Goal: Task Accomplishment & Management: Complete application form

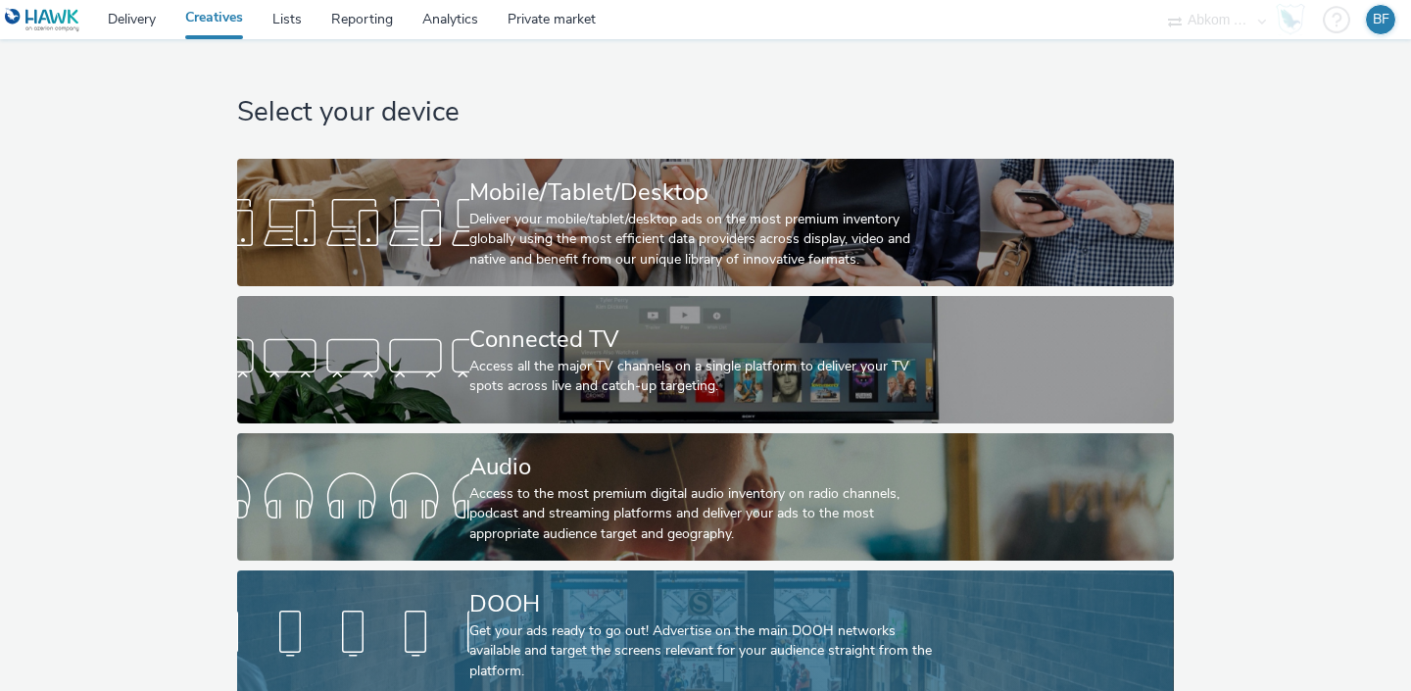
click at [579, 591] on div "DOOH" at bounding box center [701, 604] width 464 height 34
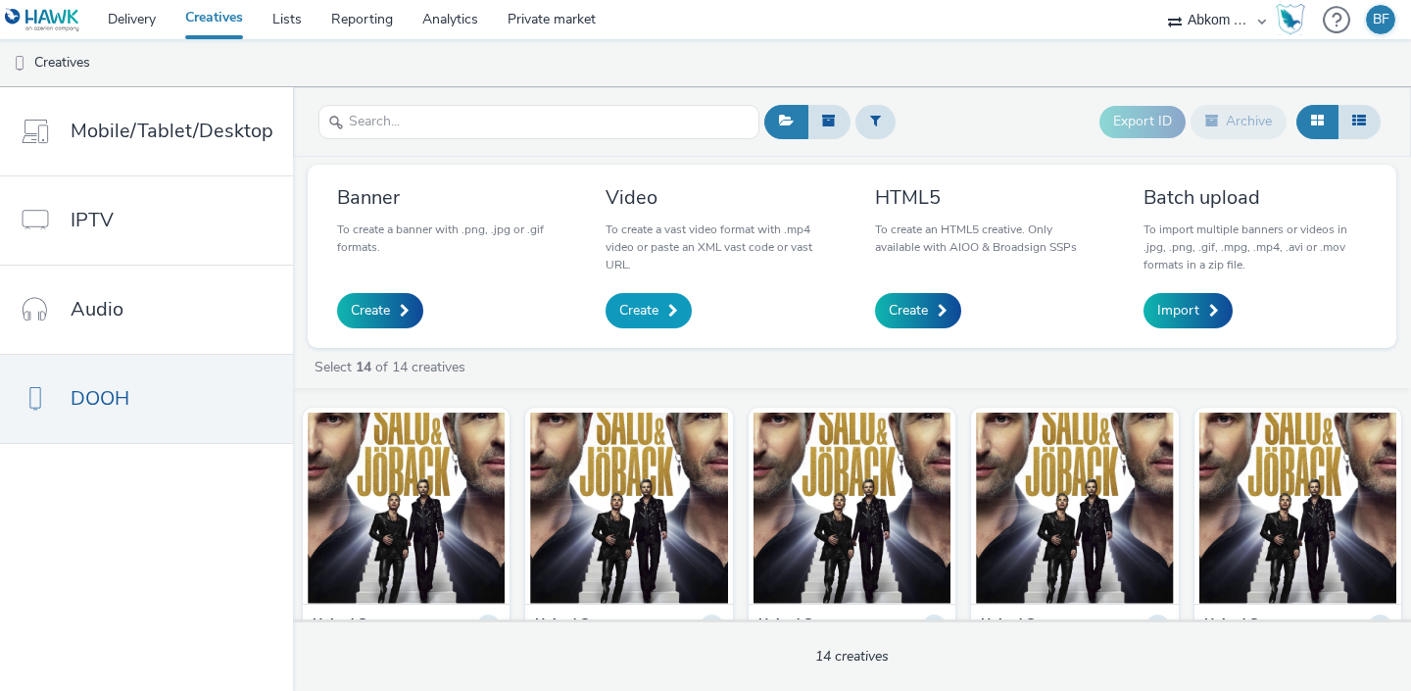
click at [660, 311] on link "Create" at bounding box center [649, 310] width 86 height 35
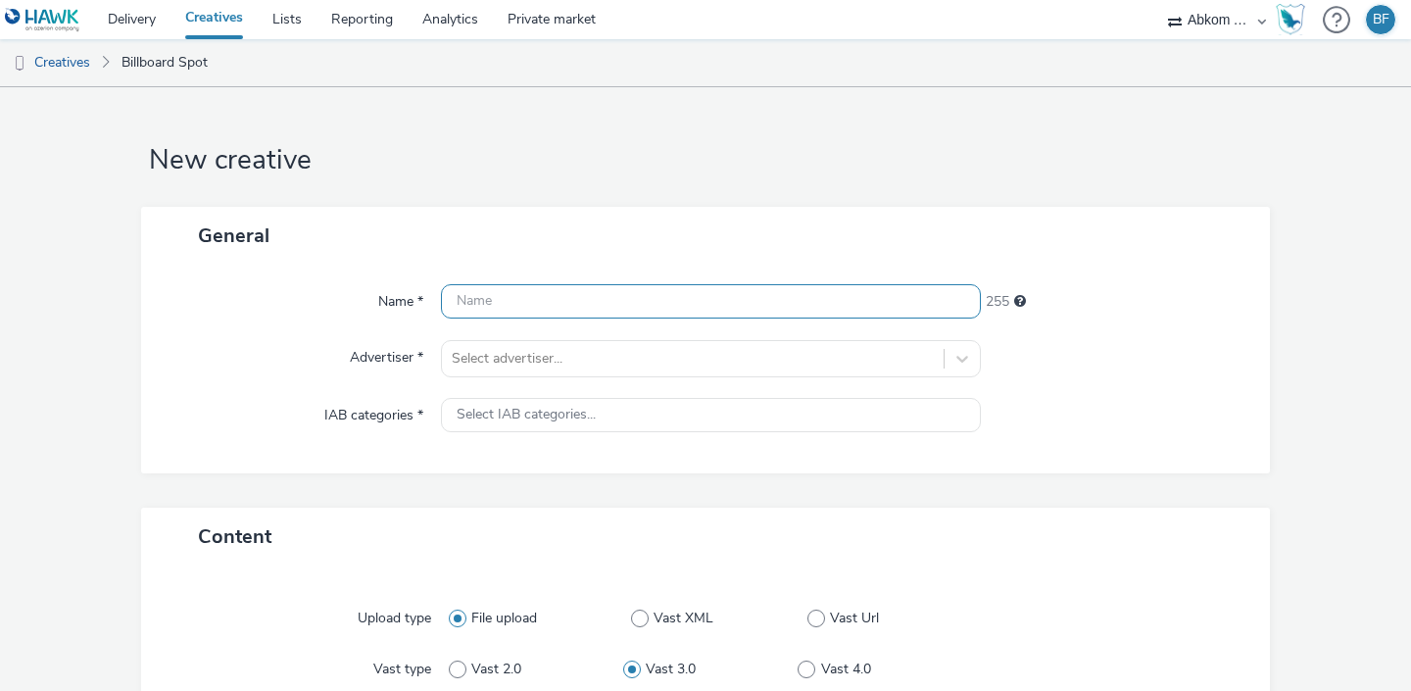
click at [660, 311] on input "text" at bounding box center [711, 301] width 540 height 34
paste input "SwedishHouseMafiaGBG1080x1920_1"
type input "SwedishHouseMafiaGBG1080x1920_1"
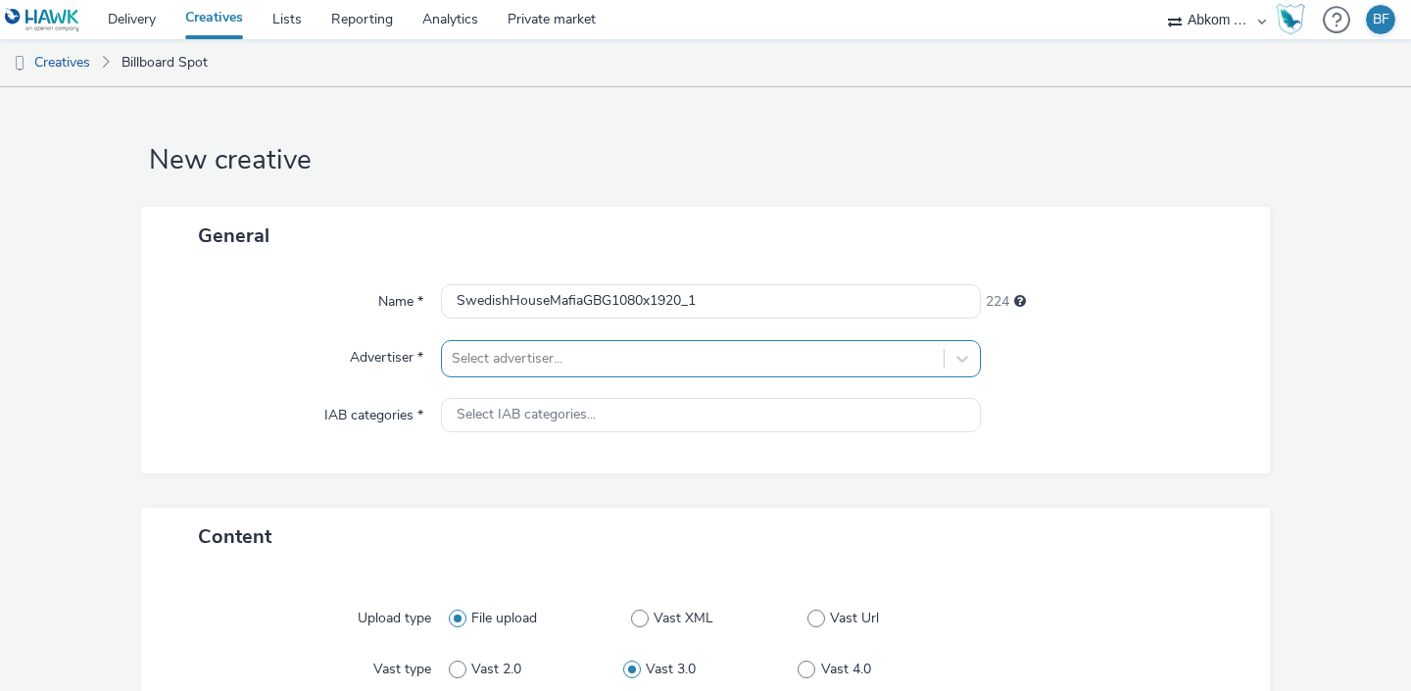
click at [644, 354] on div at bounding box center [693, 359] width 482 height 24
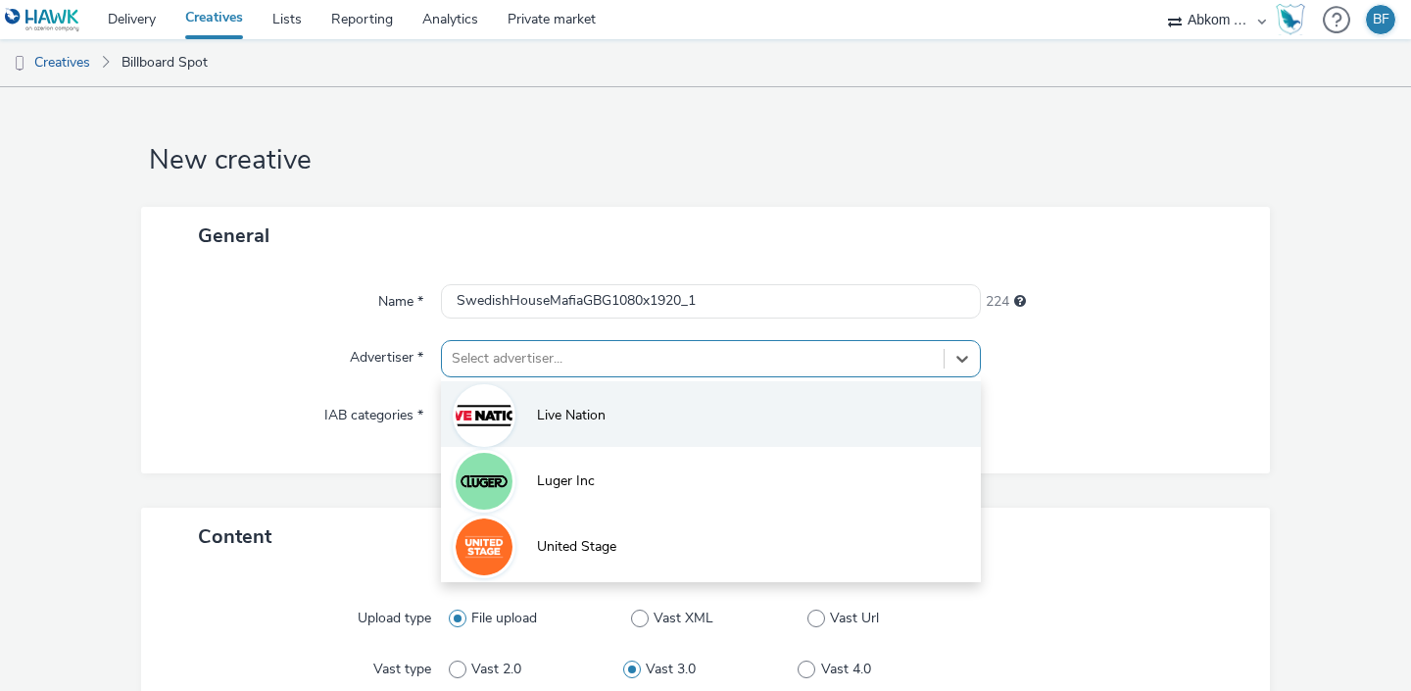
click at [610, 401] on li "Live Nation" at bounding box center [711, 414] width 540 height 66
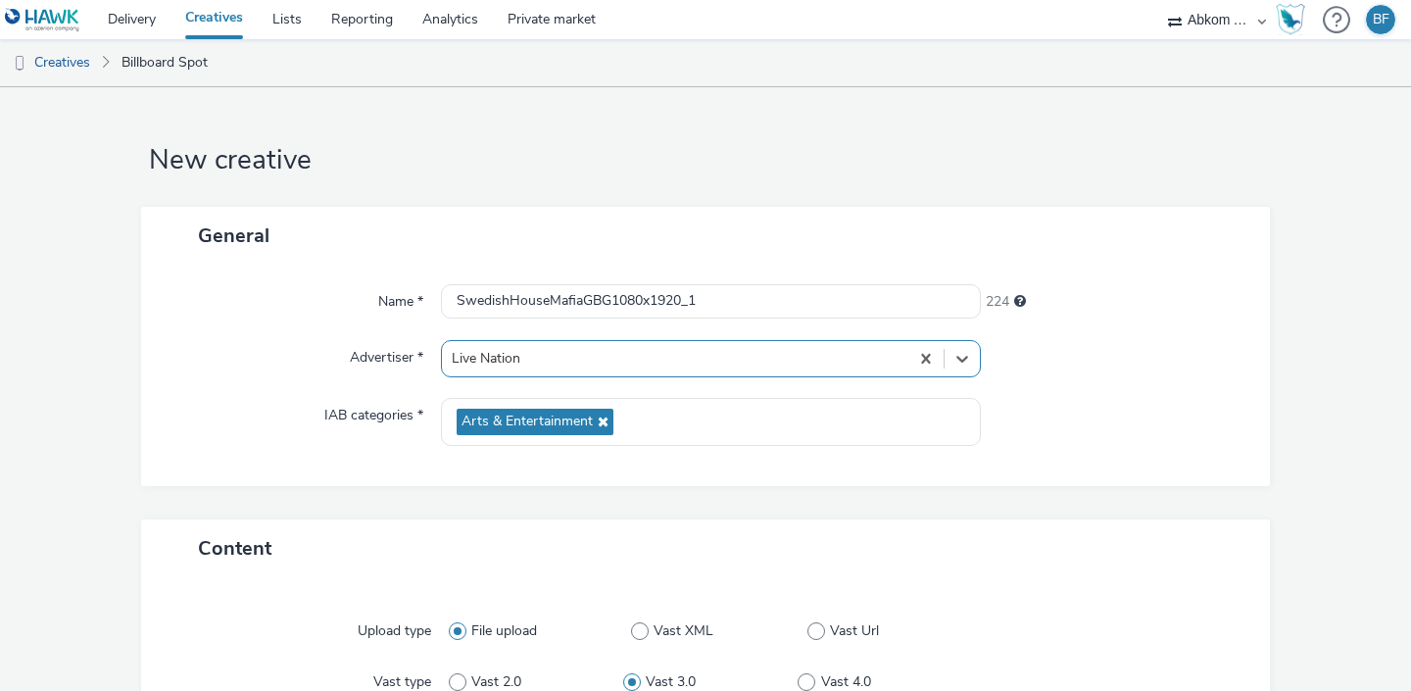
click at [478, 493] on div "General Name * SwedishHouseMafiaGBG1080x1920_1 224 Advertiser * option Live Nat…" at bounding box center [705, 364] width 1129 height 314
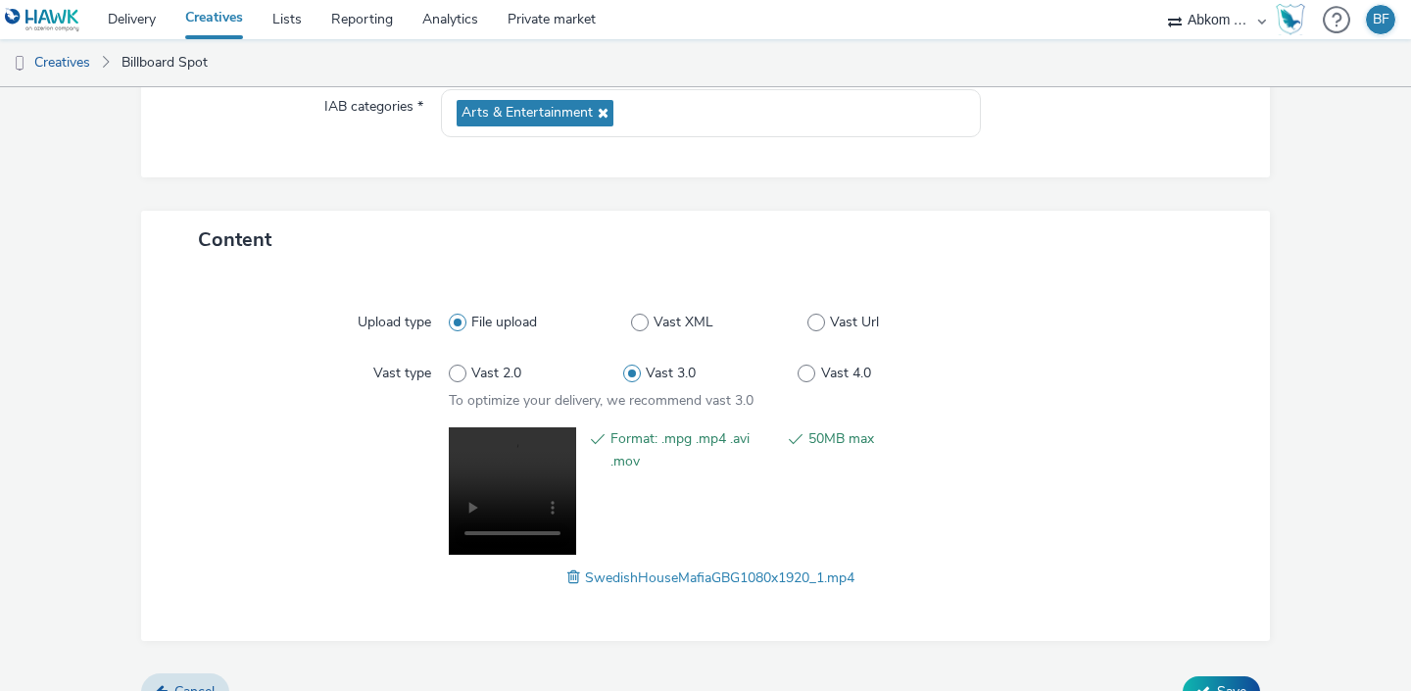
scroll to position [342, 0]
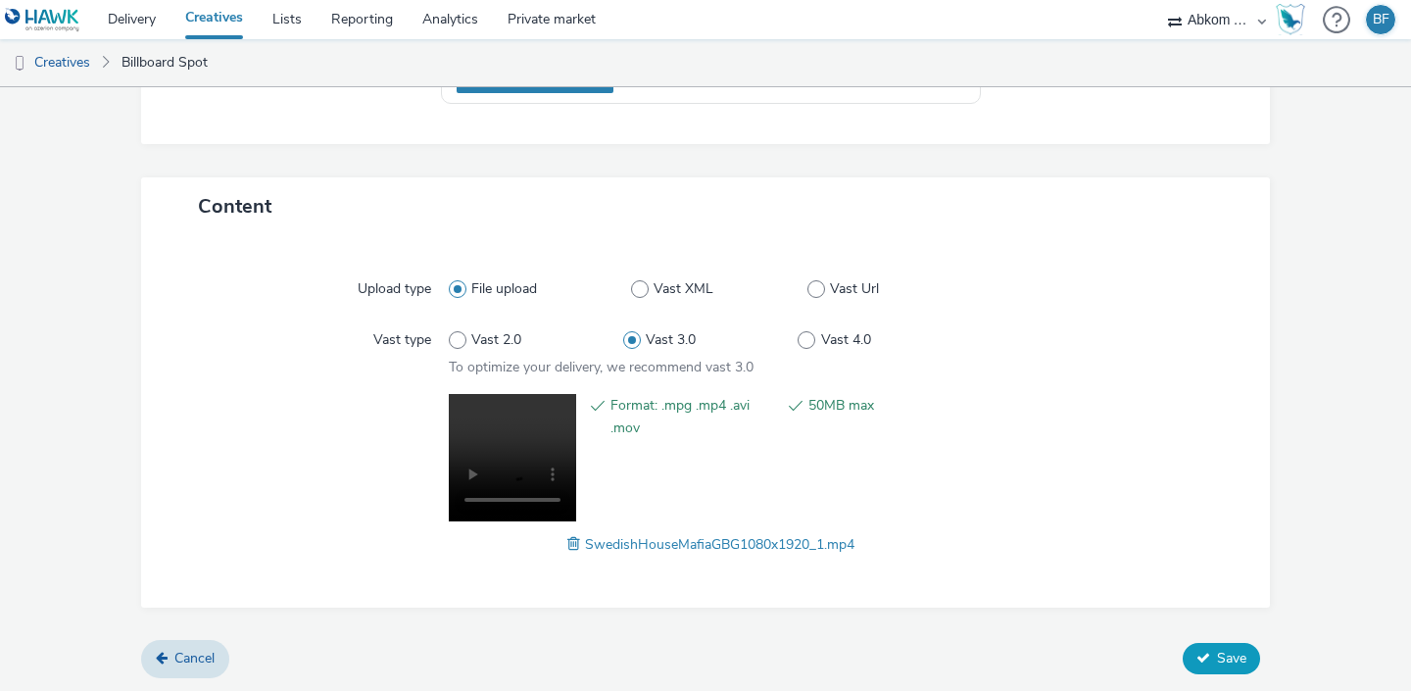
click at [1215, 648] on button "Save" at bounding box center [1221, 658] width 77 height 31
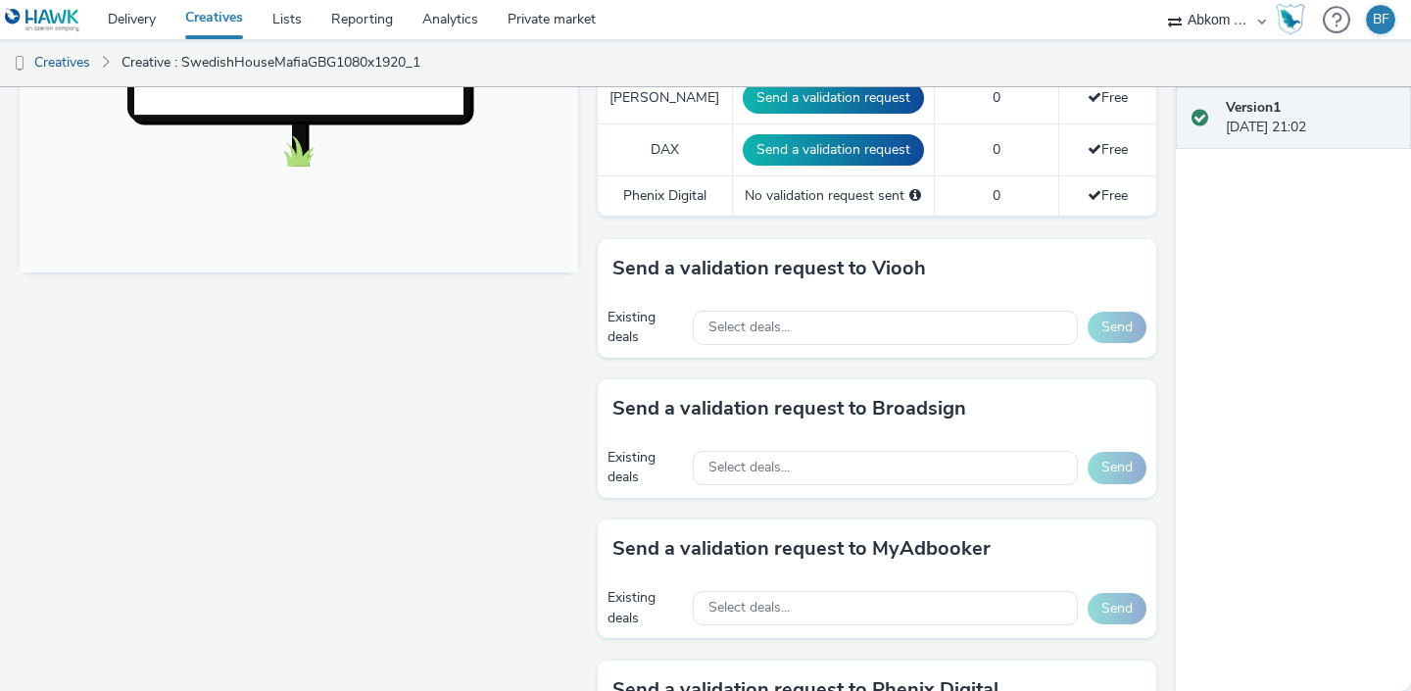
scroll to position [751, 0]
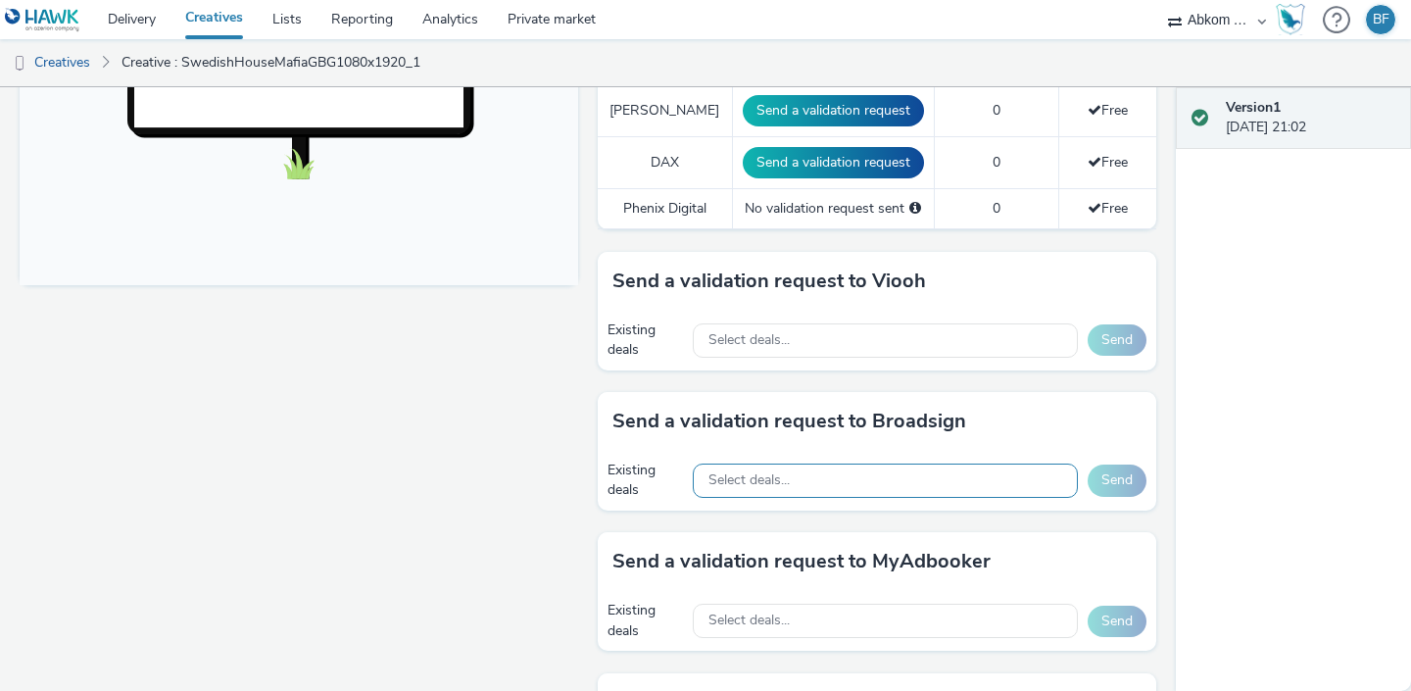
click at [771, 472] on span "Select deals..." at bounding box center [748, 480] width 81 height 17
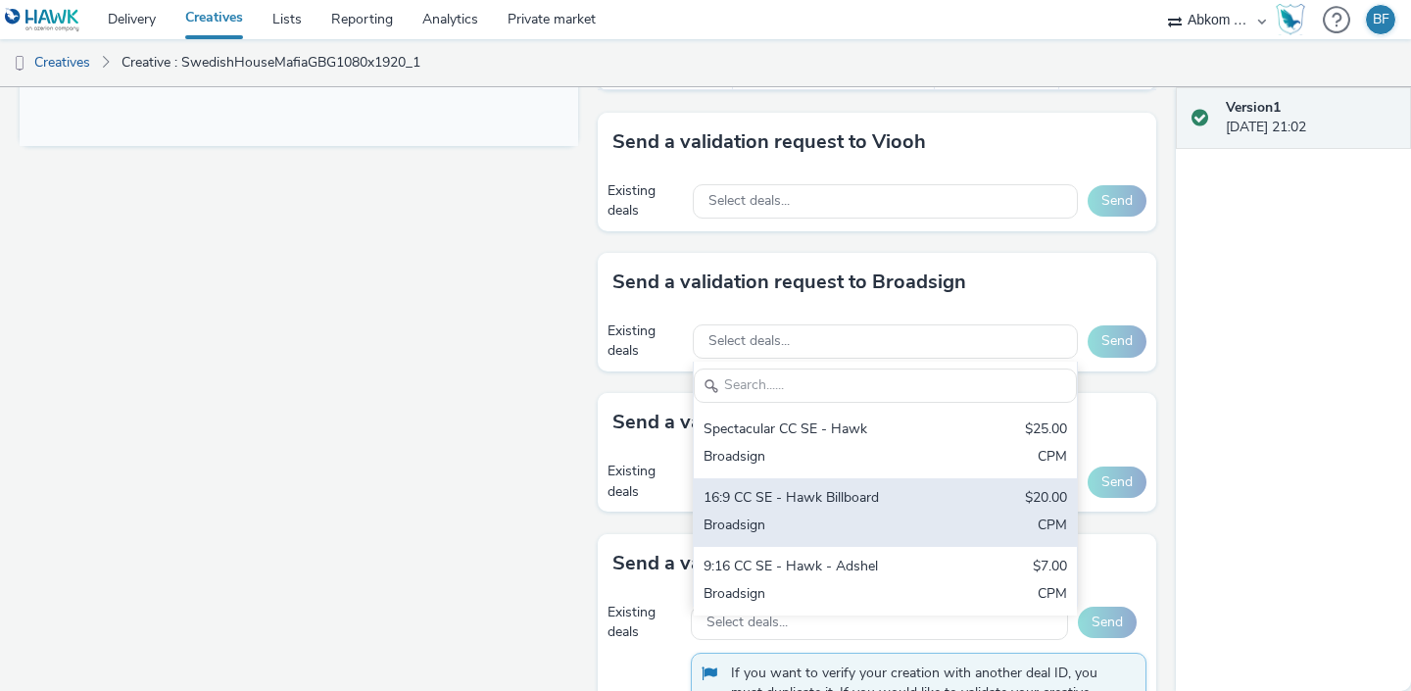
scroll to position [898, 0]
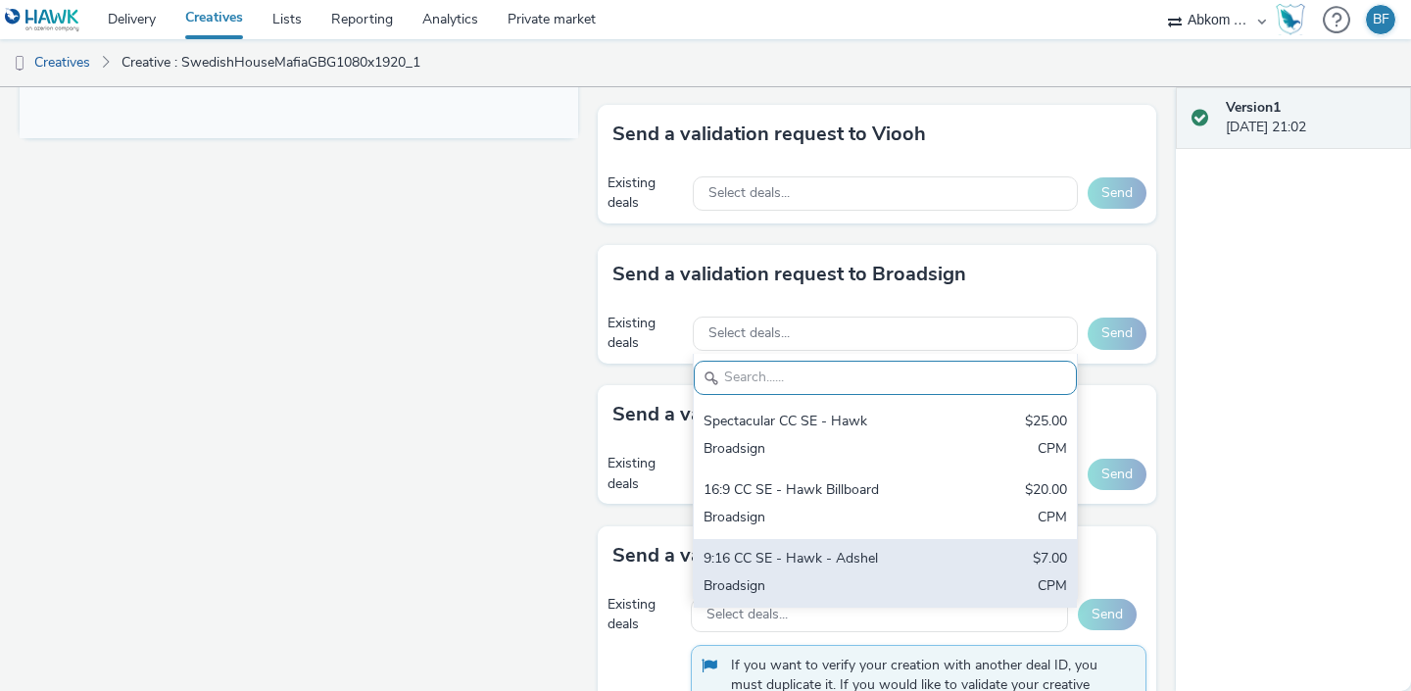
click at [801, 549] on div "9:16 CC SE - Hawk - Adshel" at bounding box center [823, 560] width 239 height 23
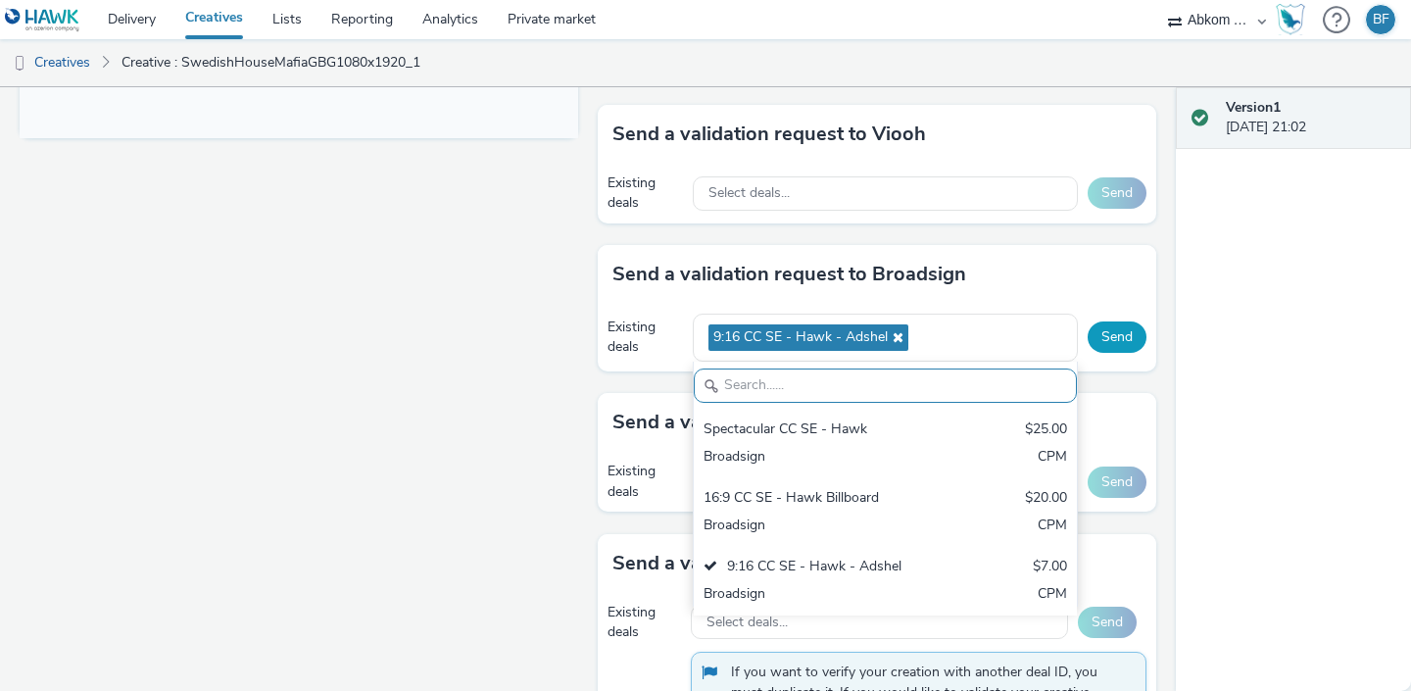
click at [1113, 321] on button "Send" at bounding box center [1117, 336] width 59 height 31
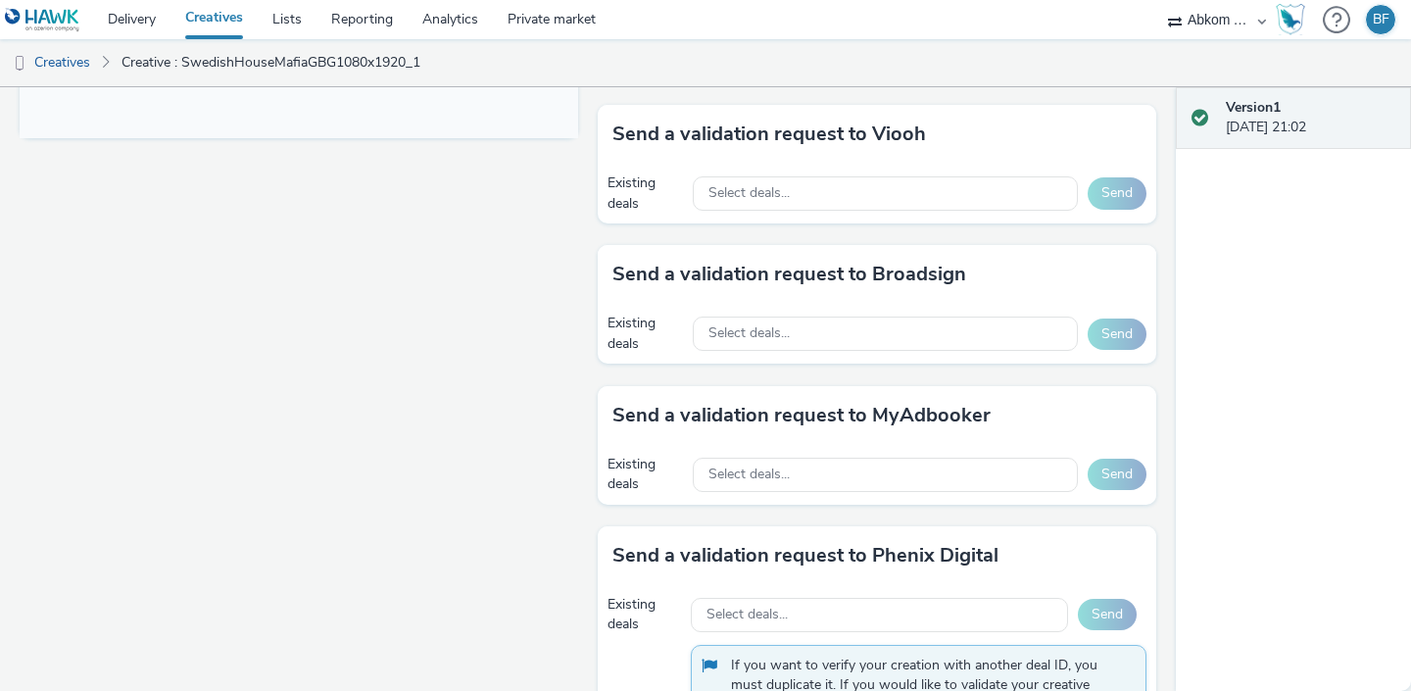
click at [211, 23] on link "Creatives" at bounding box center [214, 19] width 87 height 39
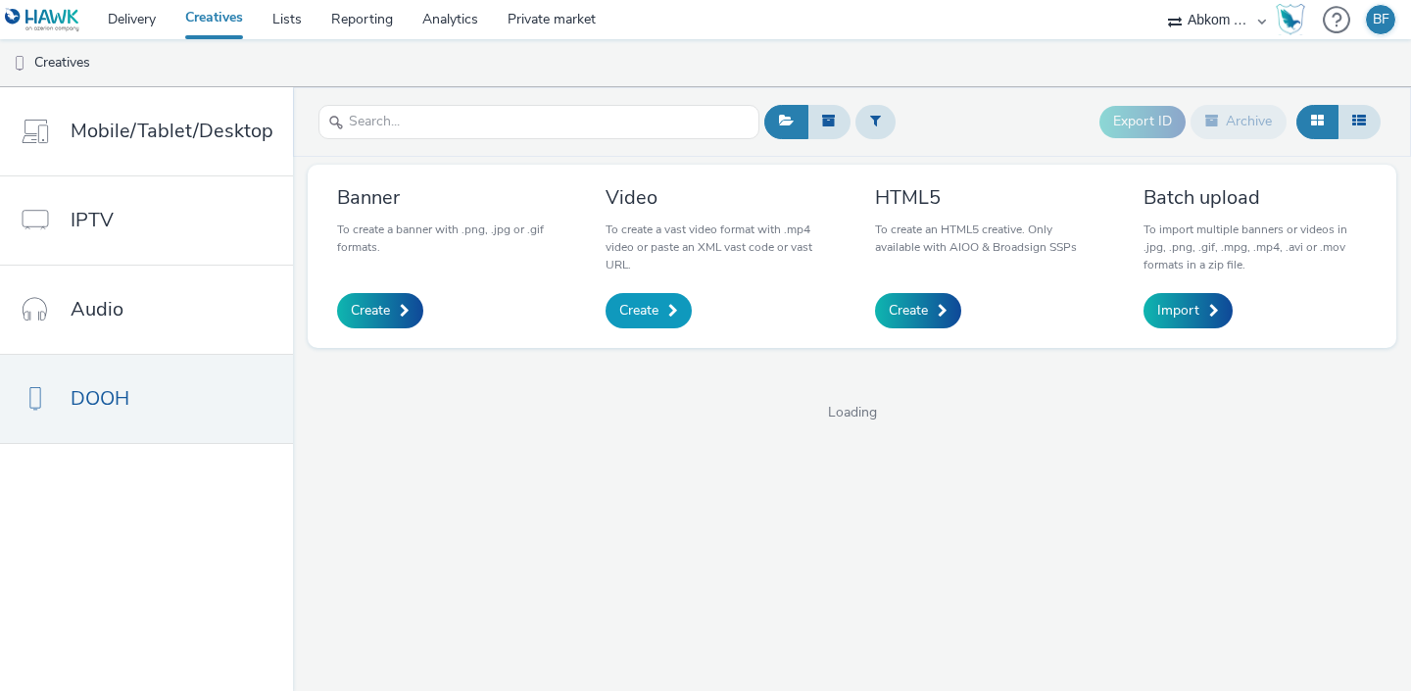
click at [647, 312] on span "Create" at bounding box center [638, 311] width 39 height 20
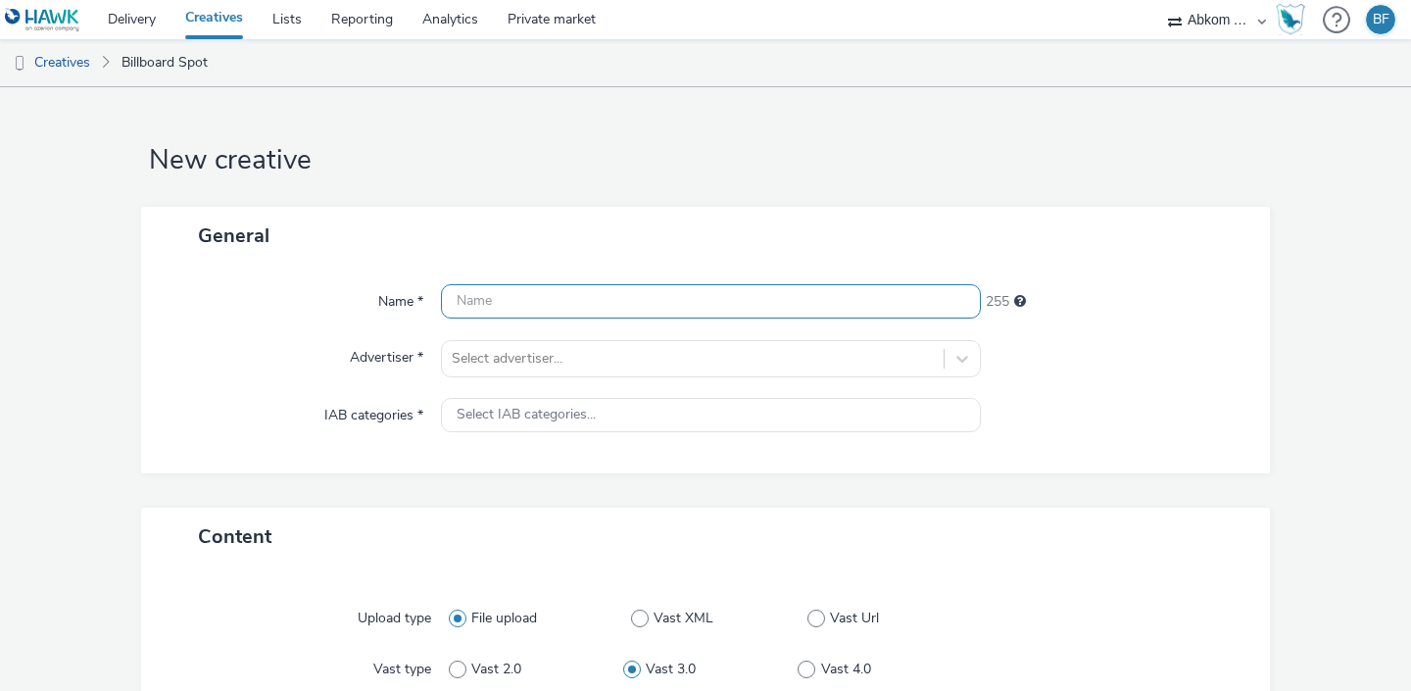
click at [619, 299] on input "text" at bounding box center [711, 301] width 540 height 34
paste input "SwedishHouseMafiaGBG1080x1920_1"
type input "SwedishHouseMafiaGBG1080x1920_2"
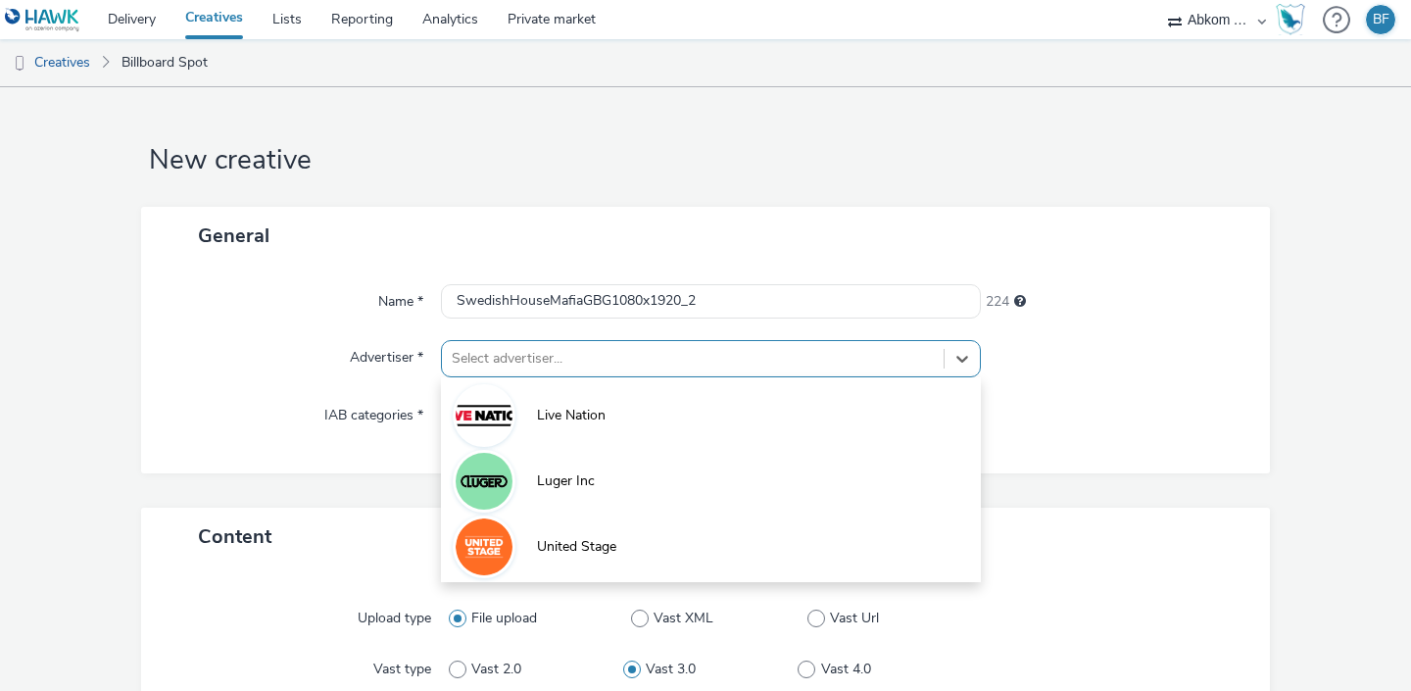
click at [643, 349] on div at bounding box center [693, 359] width 482 height 24
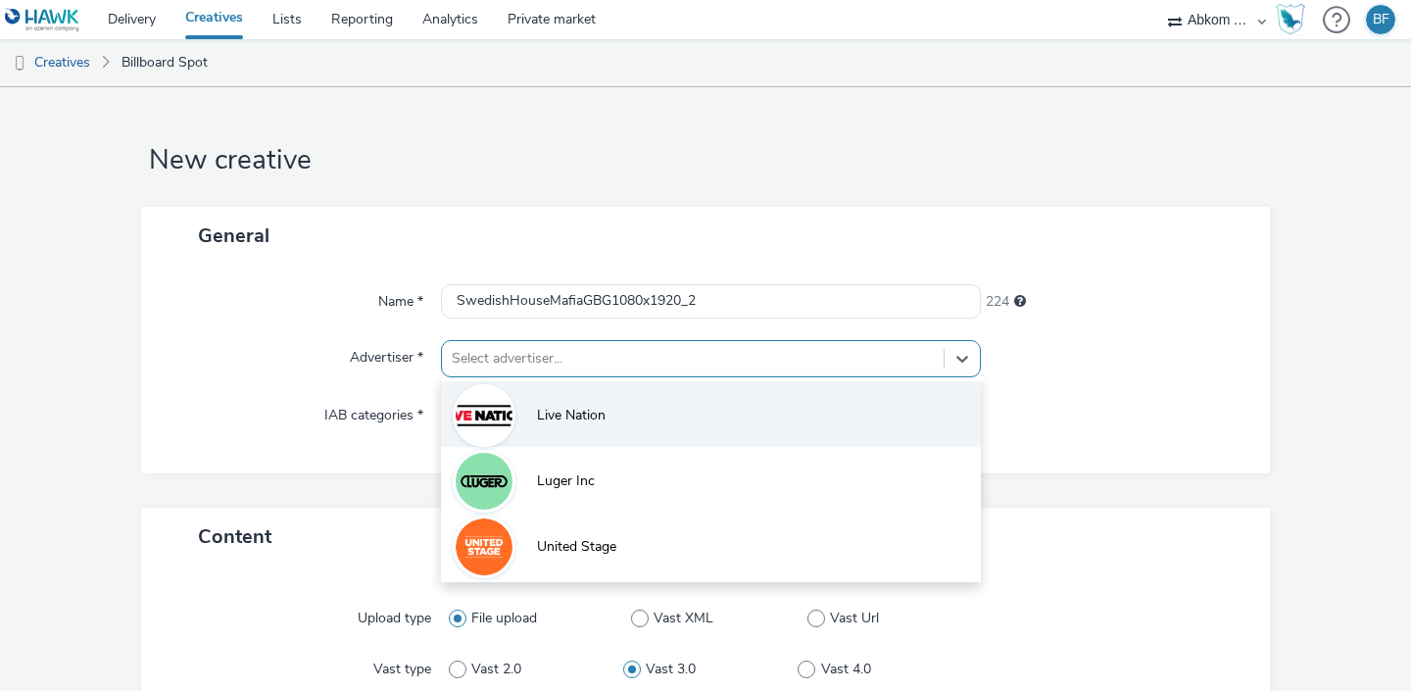
click at [623, 411] on li "Live Nation" at bounding box center [711, 414] width 540 height 66
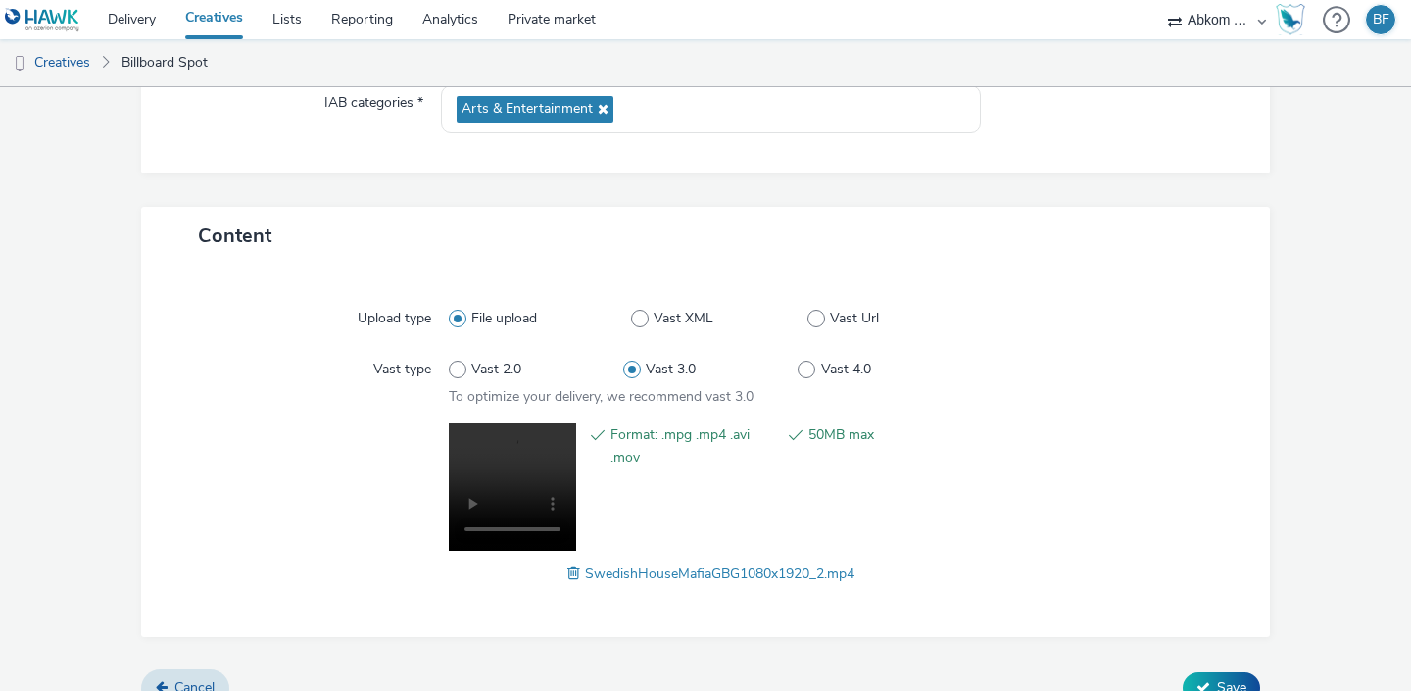
scroll to position [342, 0]
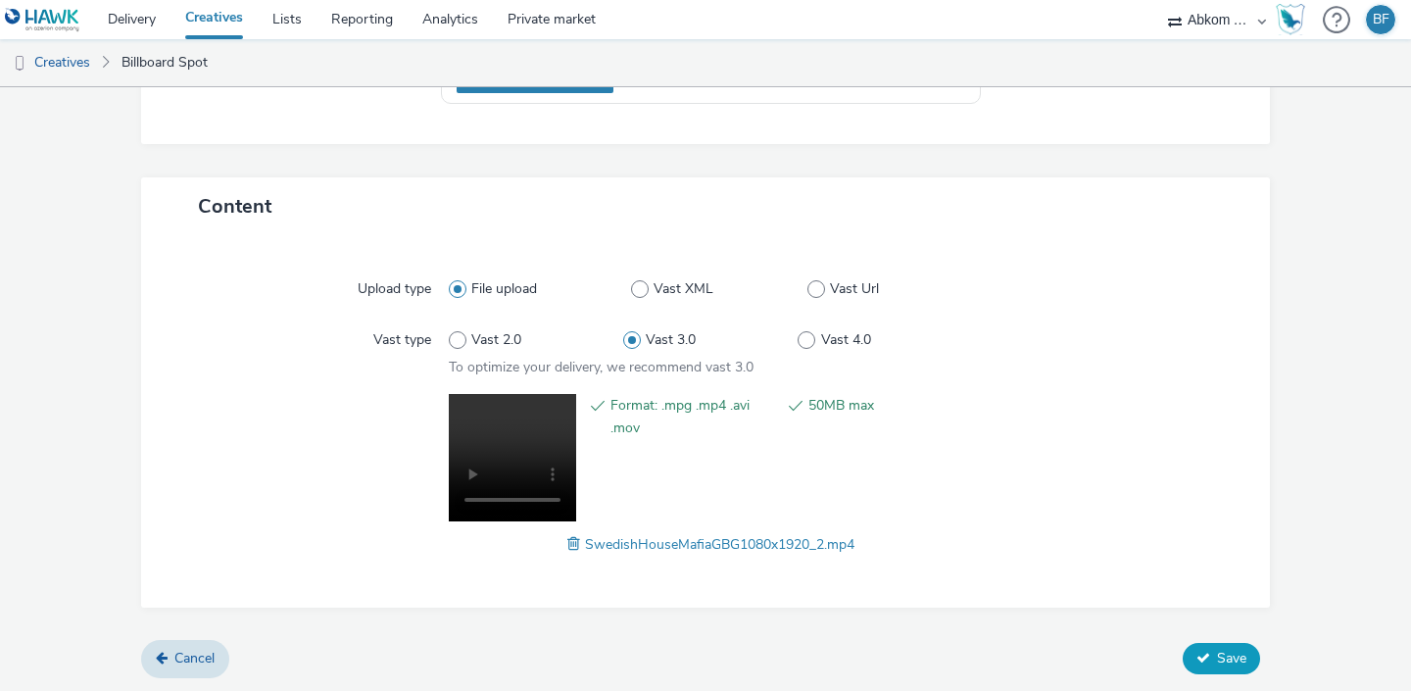
click at [1229, 661] on span "Save" at bounding box center [1231, 658] width 29 height 19
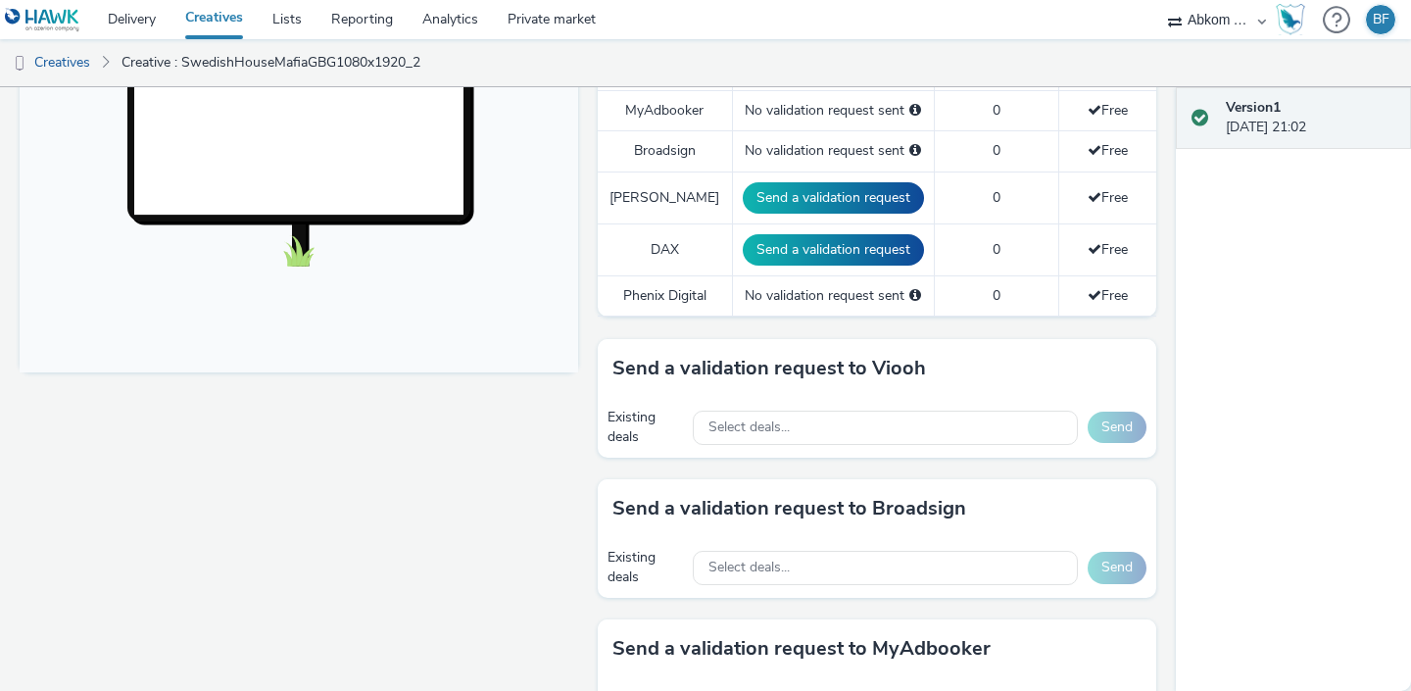
scroll to position [778, 0]
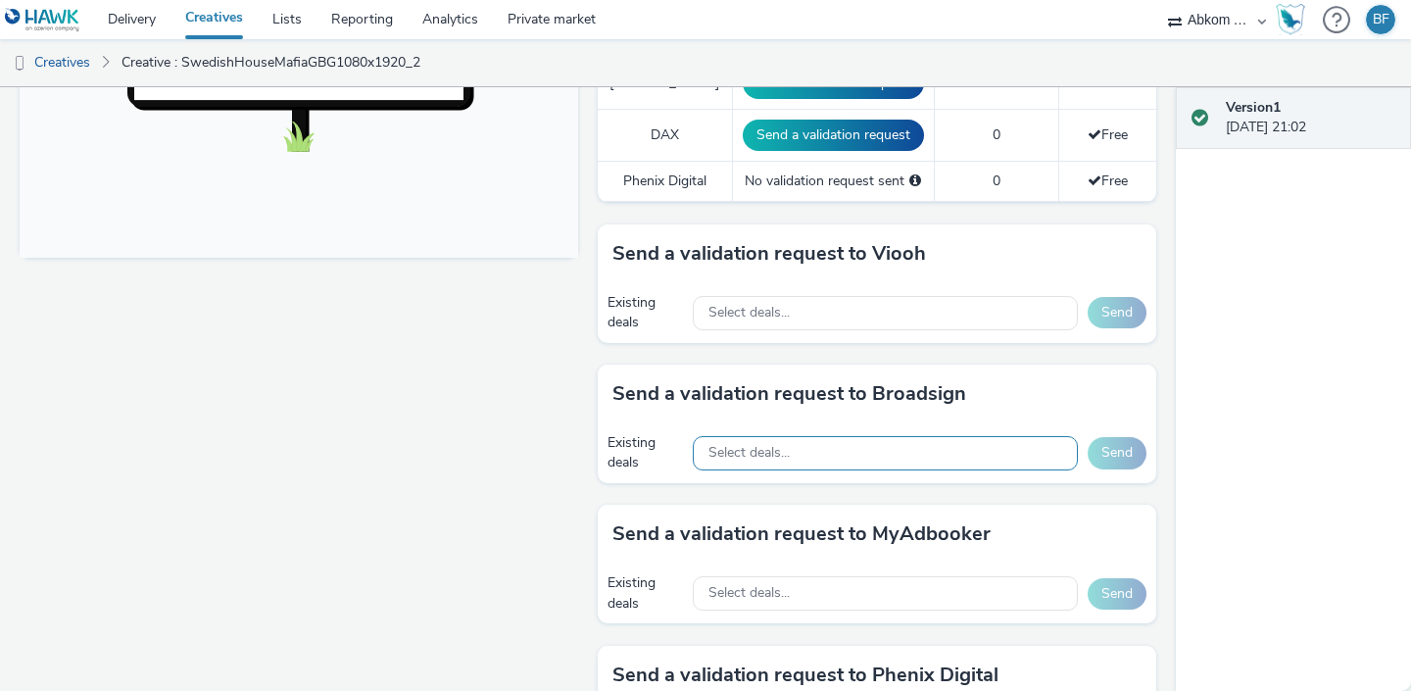
click at [1000, 439] on div "Select deals..." at bounding box center [885, 453] width 385 height 34
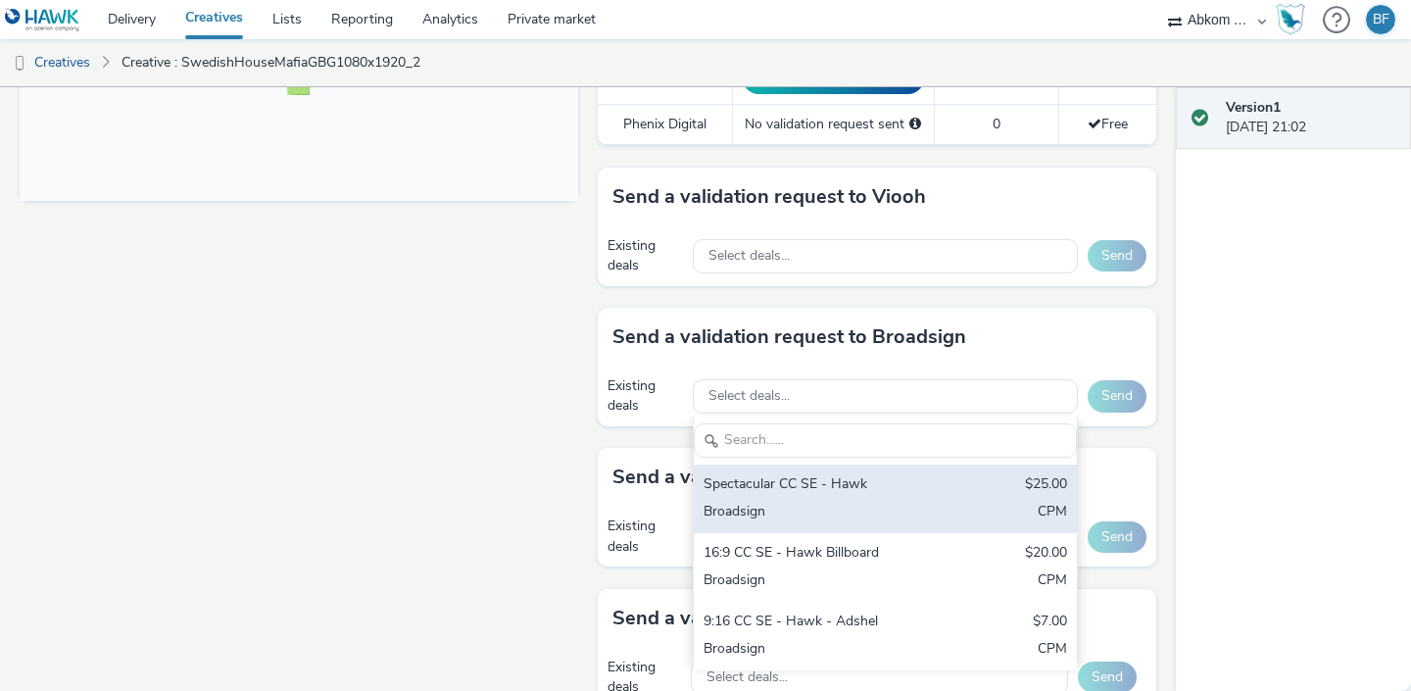
scroll to position [838, 0]
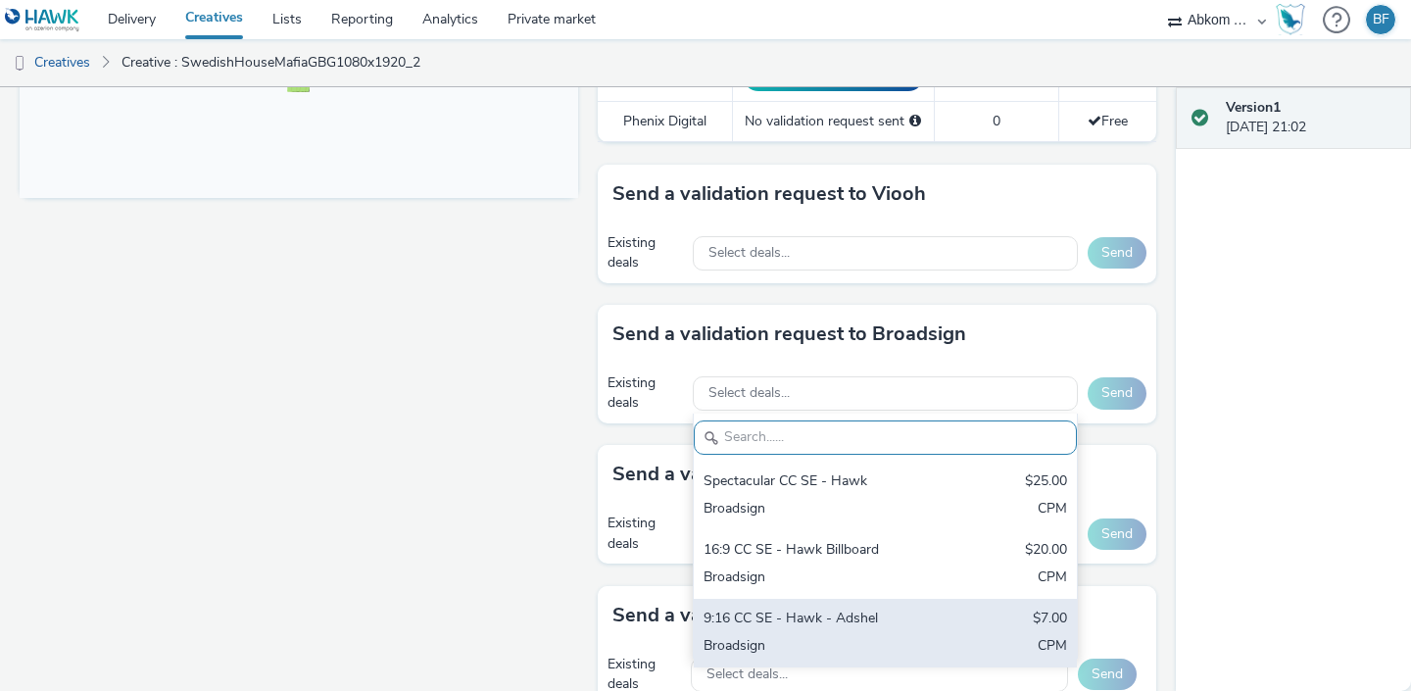
click at [886, 609] on div "9:16 CC SE - Hawk - Adshel" at bounding box center [823, 620] width 239 height 23
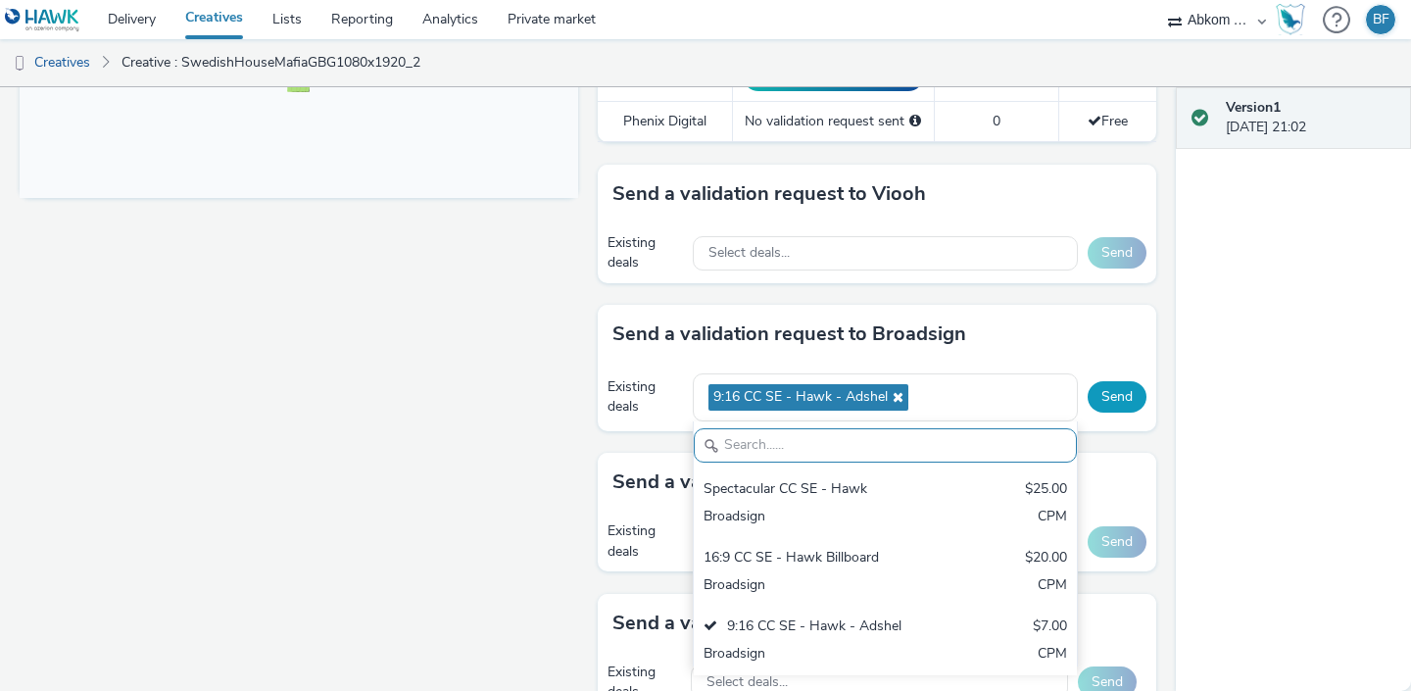
click at [1117, 381] on button "Send" at bounding box center [1117, 396] width 59 height 31
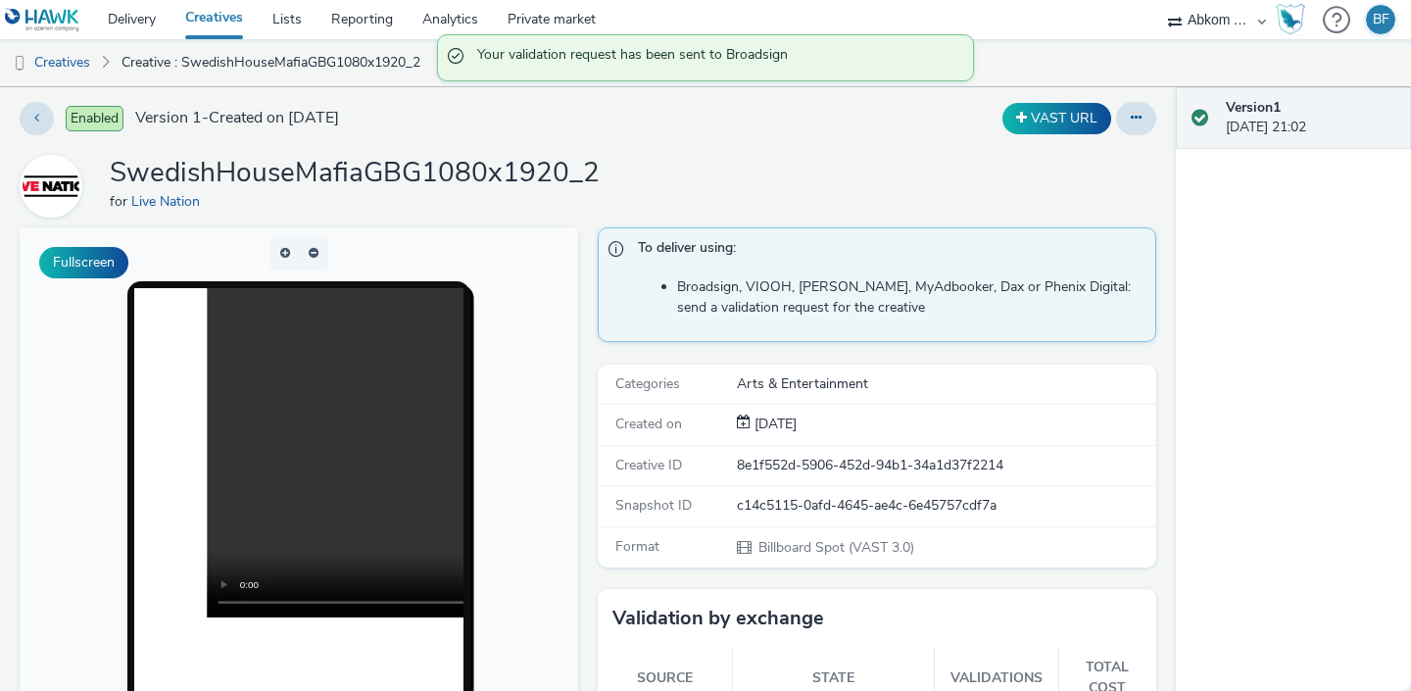
scroll to position [0, 0]
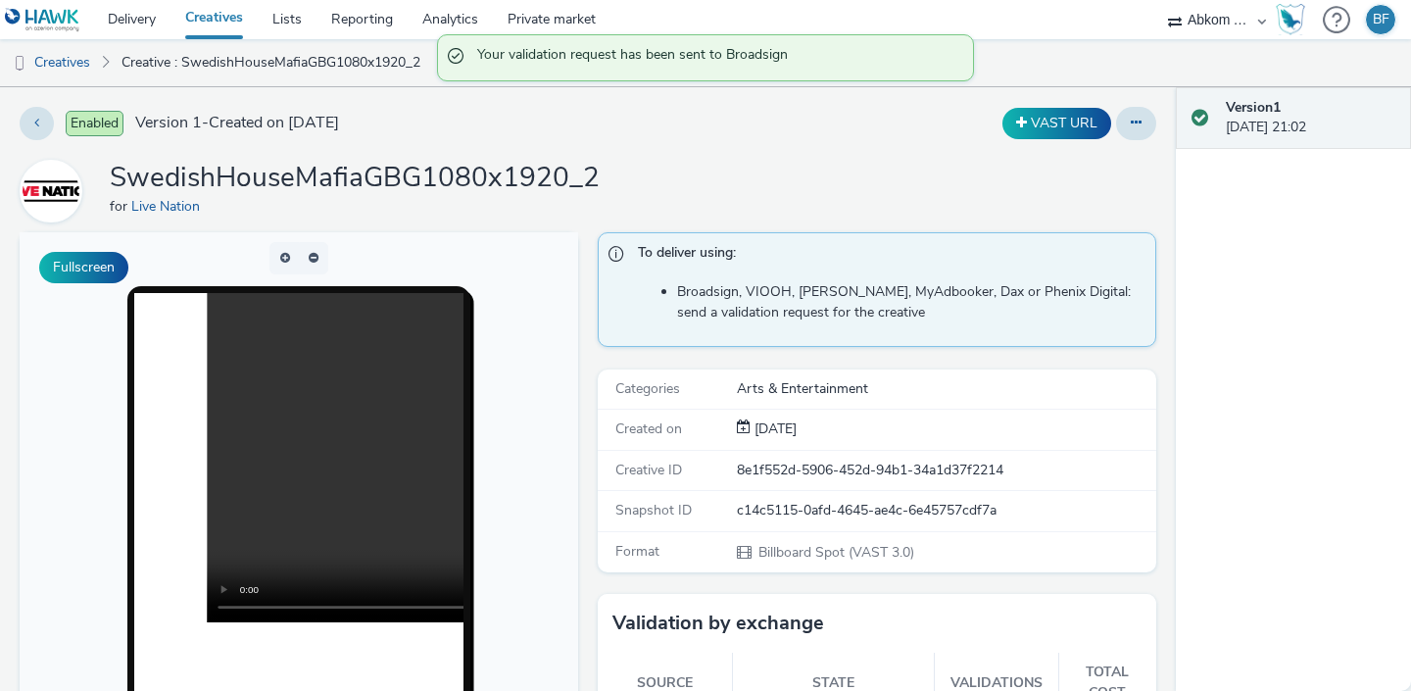
click at [215, 17] on link "Creatives" at bounding box center [214, 19] width 87 height 39
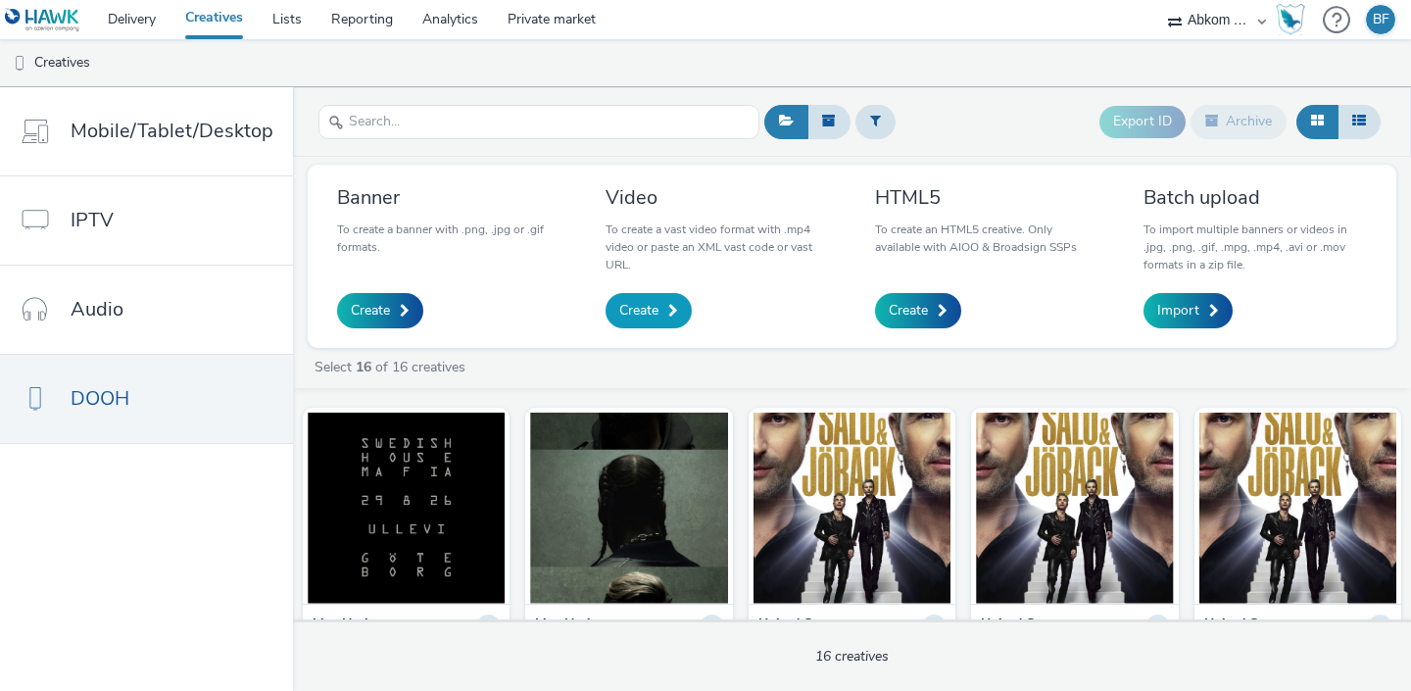
click at [643, 305] on span "Create" at bounding box center [638, 311] width 39 height 20
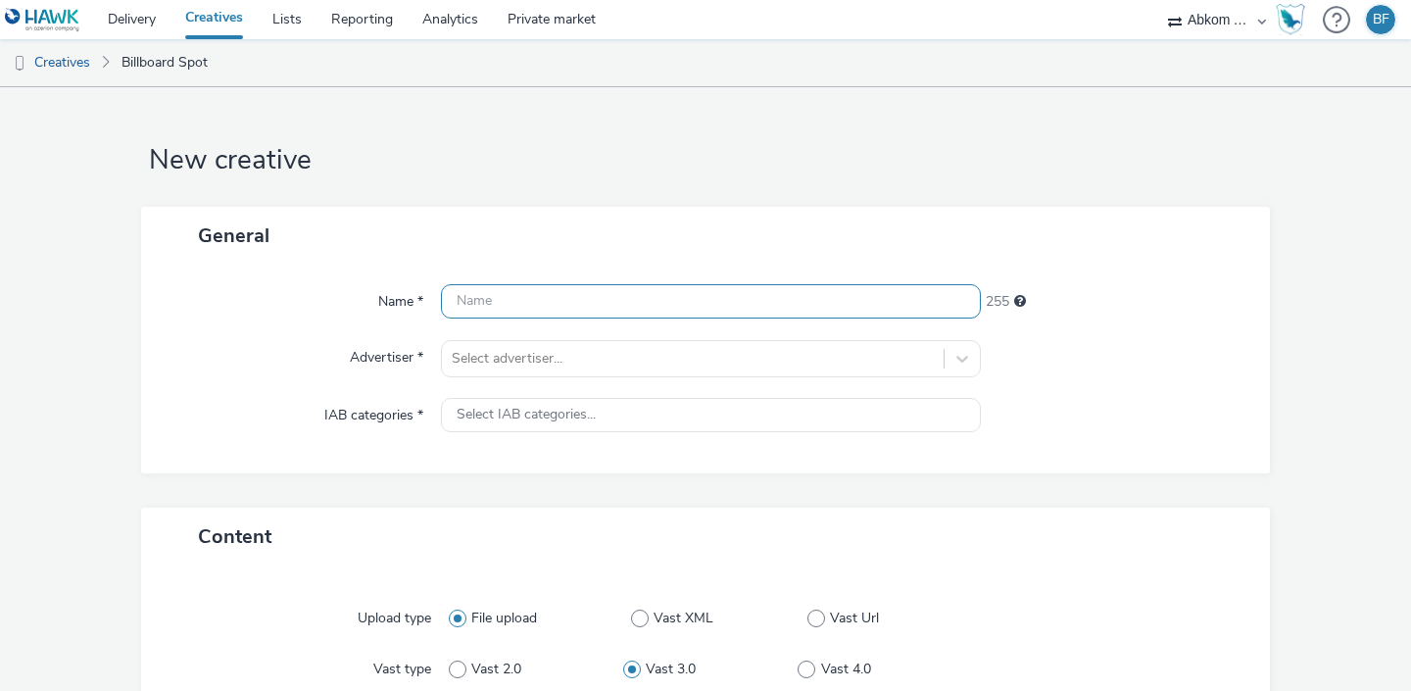
click at [643, 305] on input "text" at bounding box center [711, 301] width 540 height 34
paste input "SwedishHouseMafiaGBG1080x1920_1"
type input "SwedishHouseMafiaGBG1080x1920_3"
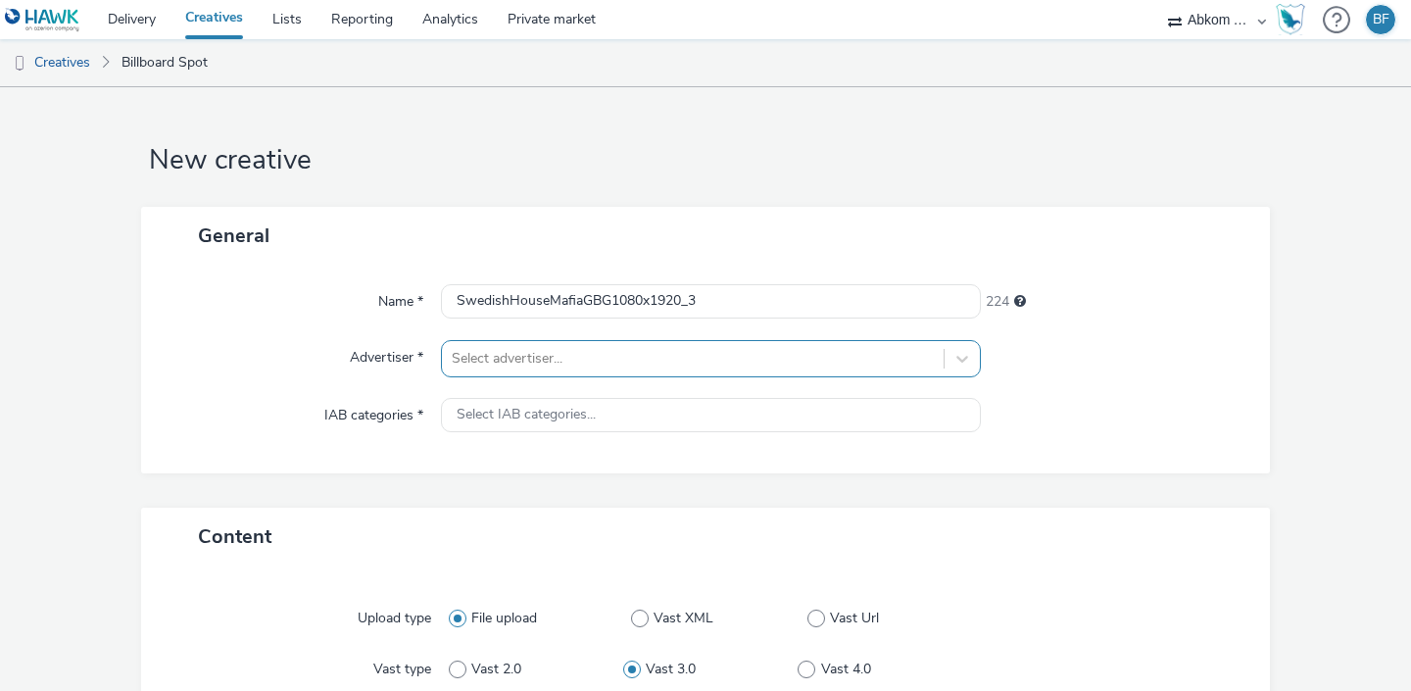
click at [599, 354] on div at bounding box center [693, 359] width 482 height 24
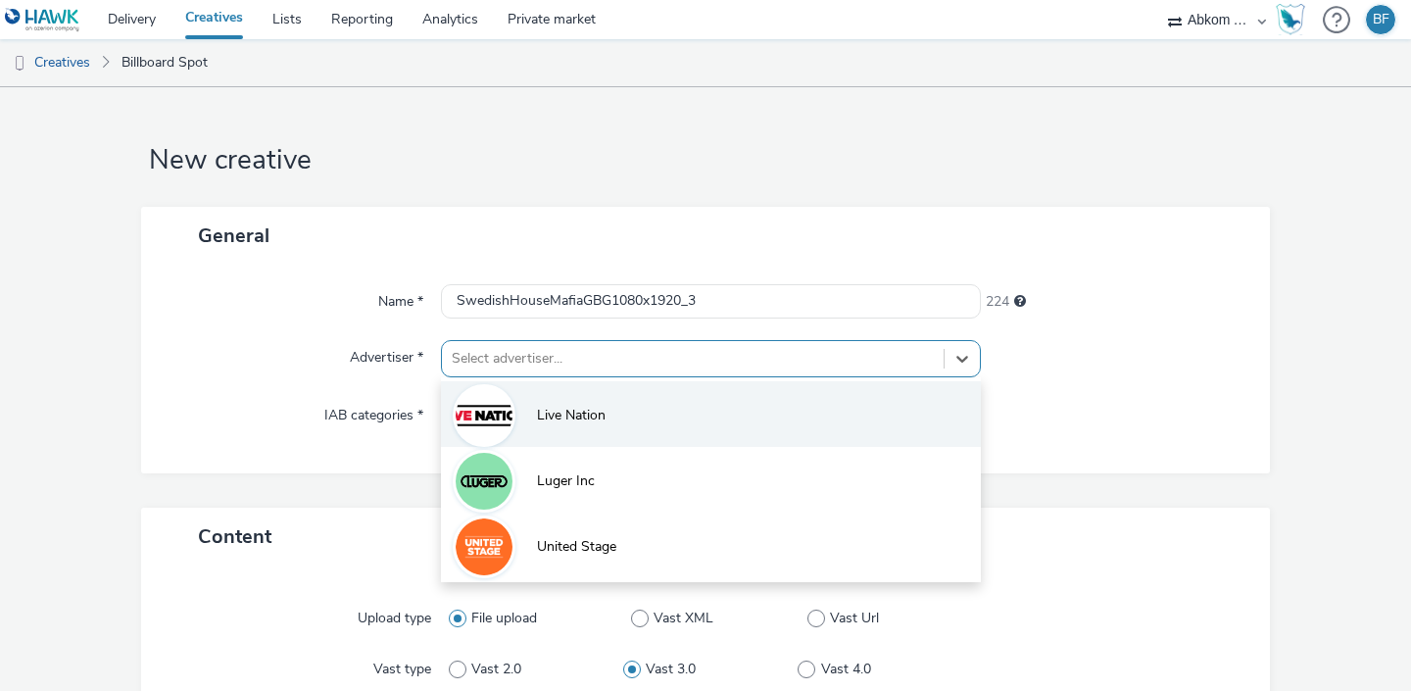
click at [581, 420] on span "Live Nation" at bounding box center [571, 416] width 69 height 20
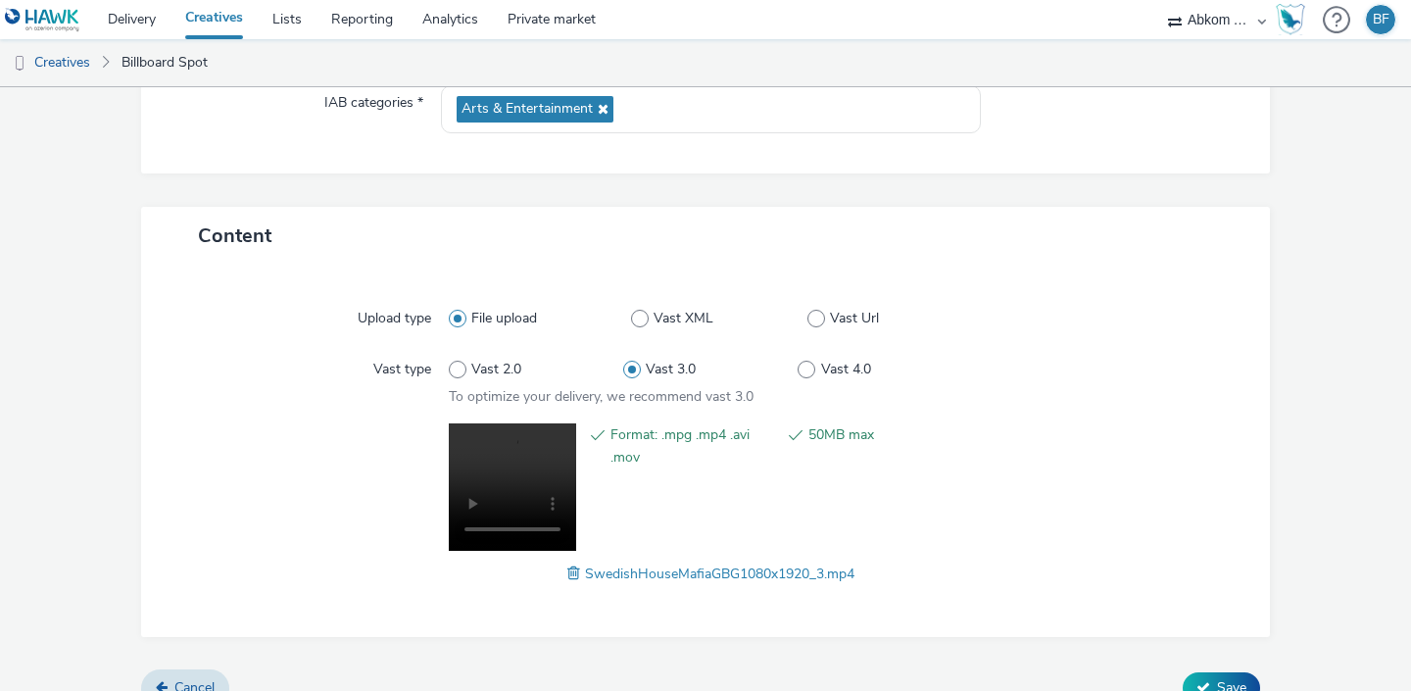
scroll to position [342, 0]
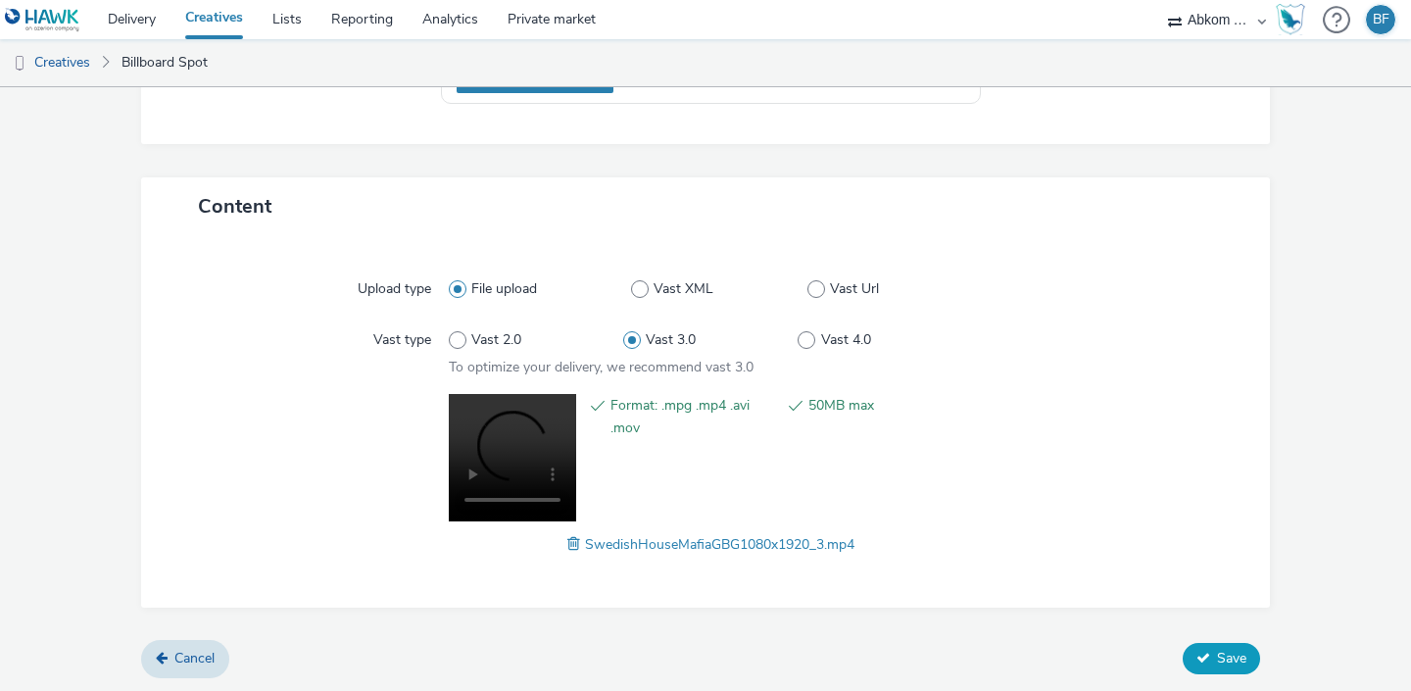
click at [1227, 659] on span "Save" at bounding box center [1231, 658] width 29 height 19
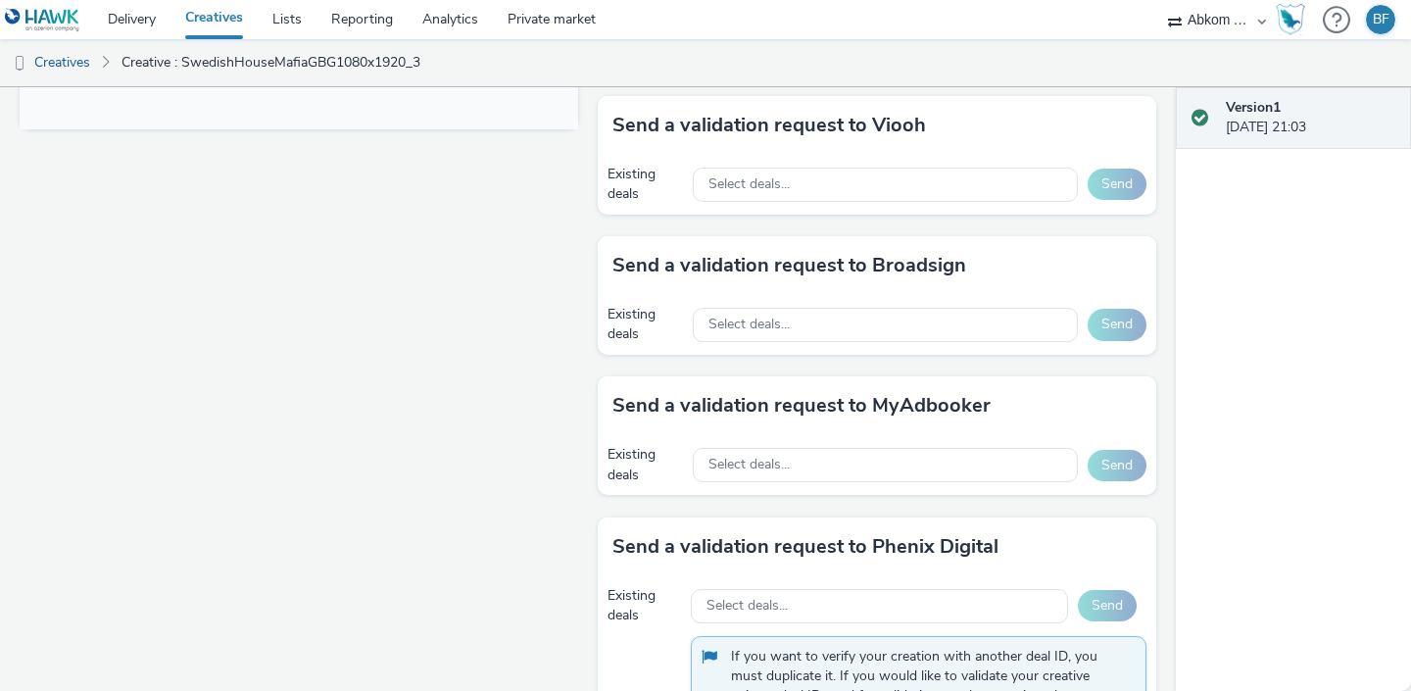
scroll to position [908, 0]
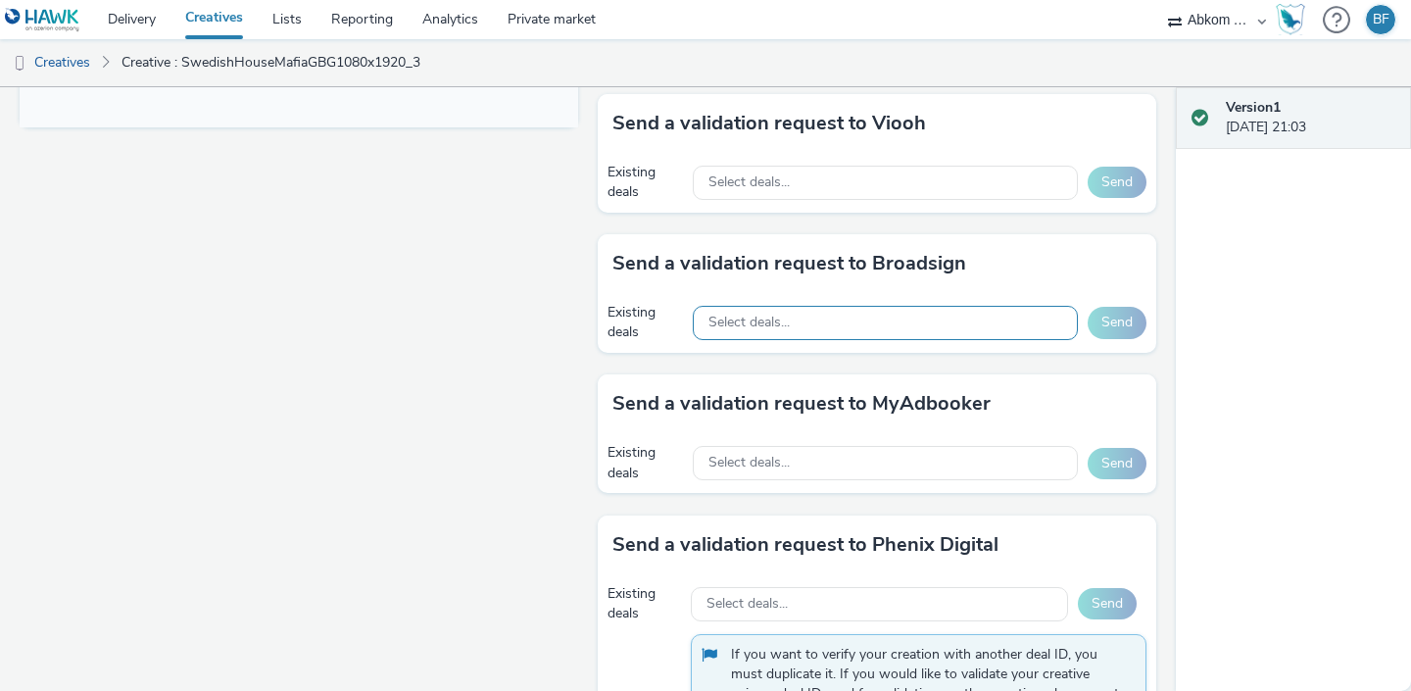
click at [772, 312] on div "Select deals..." at bounding box center [885, 323] width 385 height 34
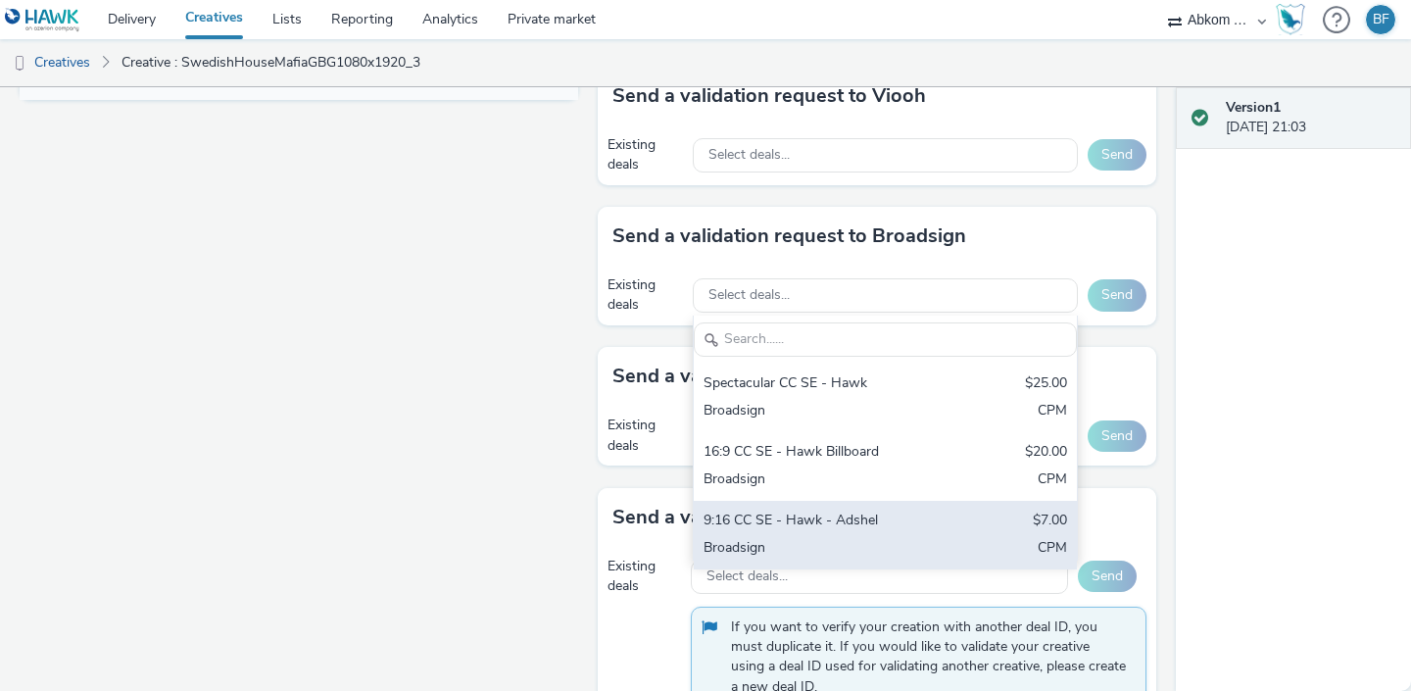
scroll to position [946, 0]
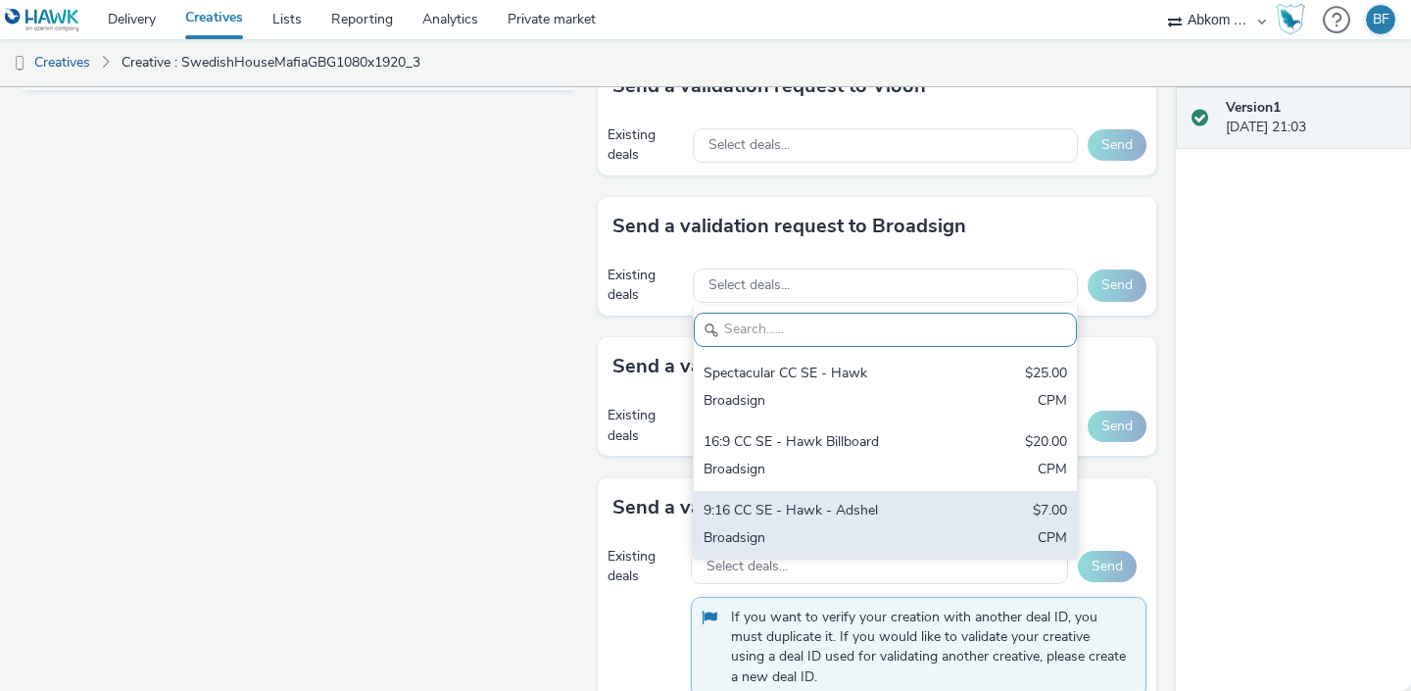
click at [782, 528] on div "Broadsign" at bounding box center [823, 539] width 239 height 23
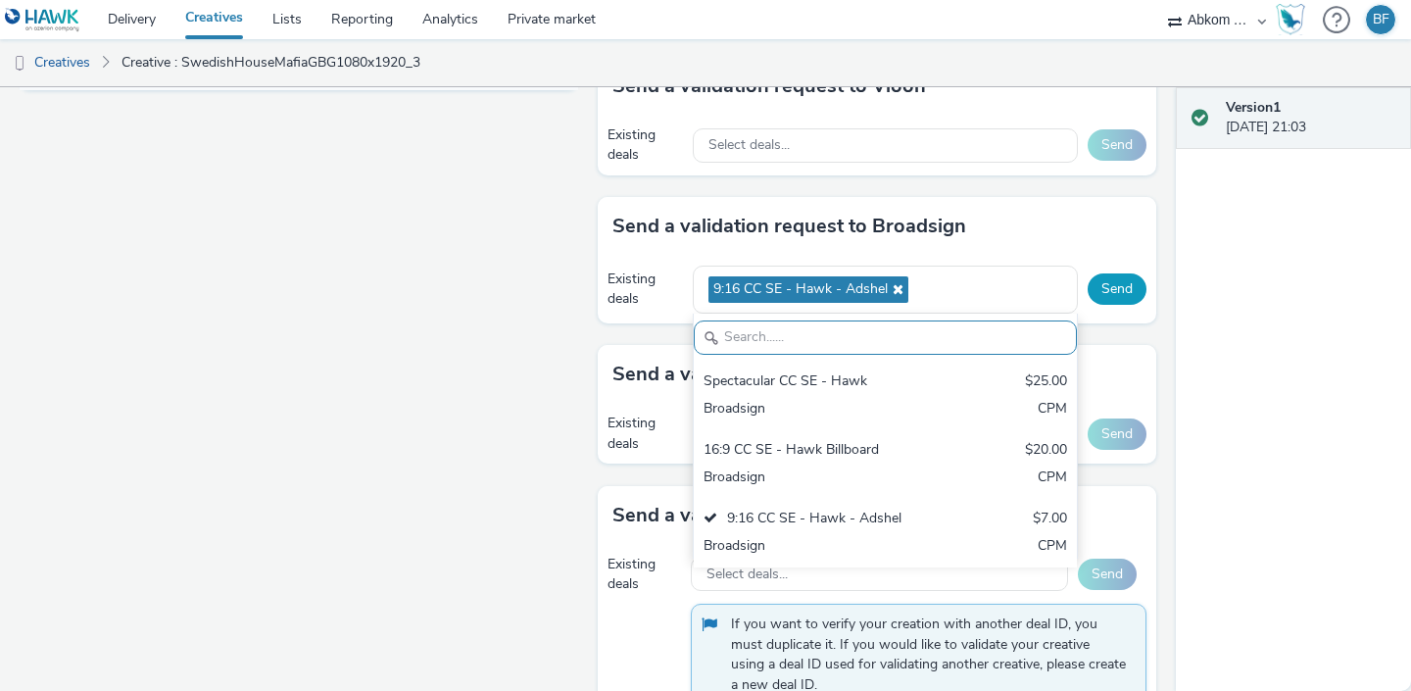
click at [1106, 273] on button "Send" at bounding box center [1117, 288] width 59 height 31
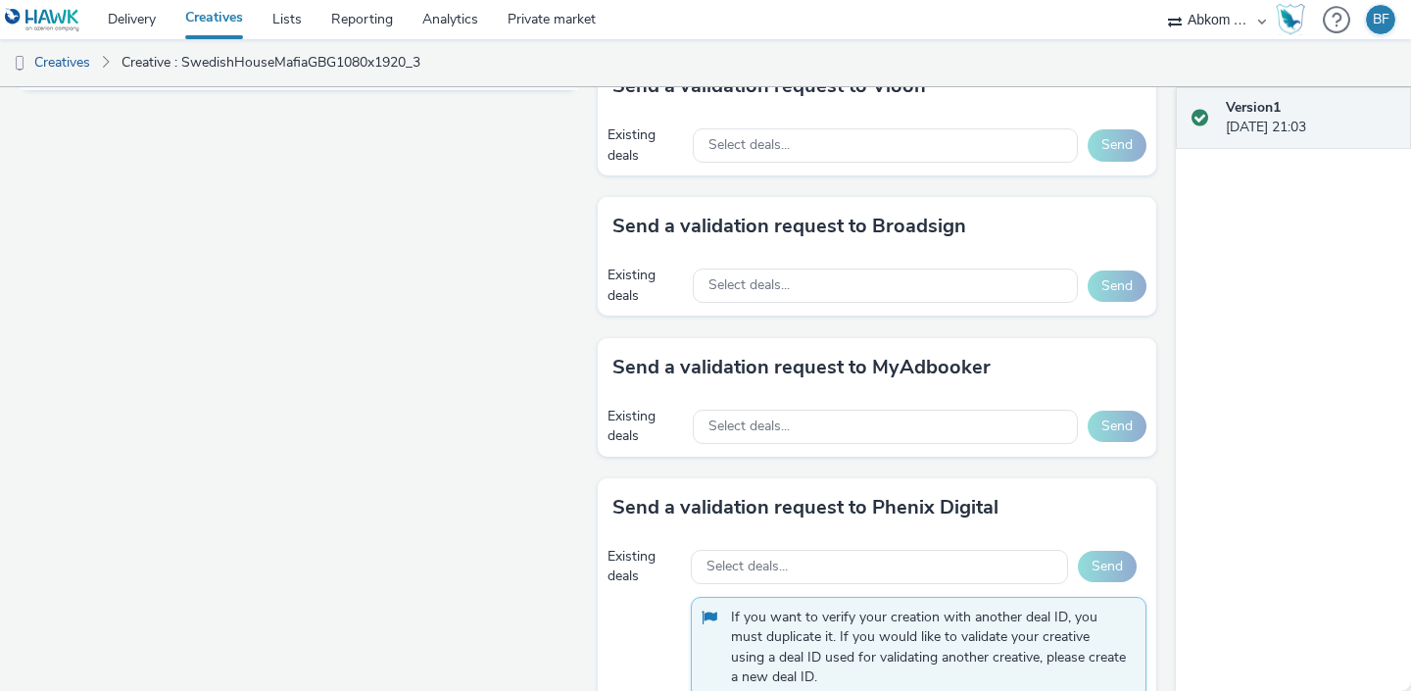
click at [219, 18] on link "Creatives" at bounding box center [214, 19] width 87 height 39
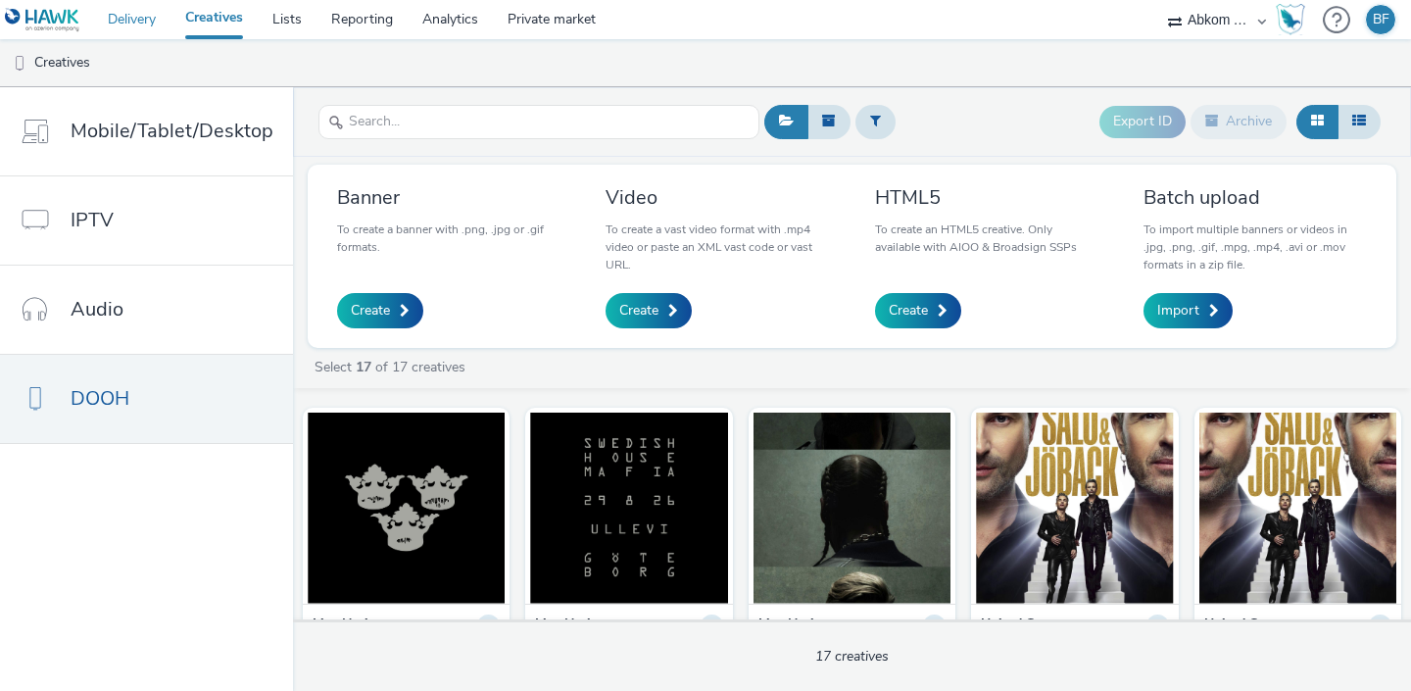
click at [145, 24] on link "Delivery" at bounding box center [131, 19] width 77 height 39
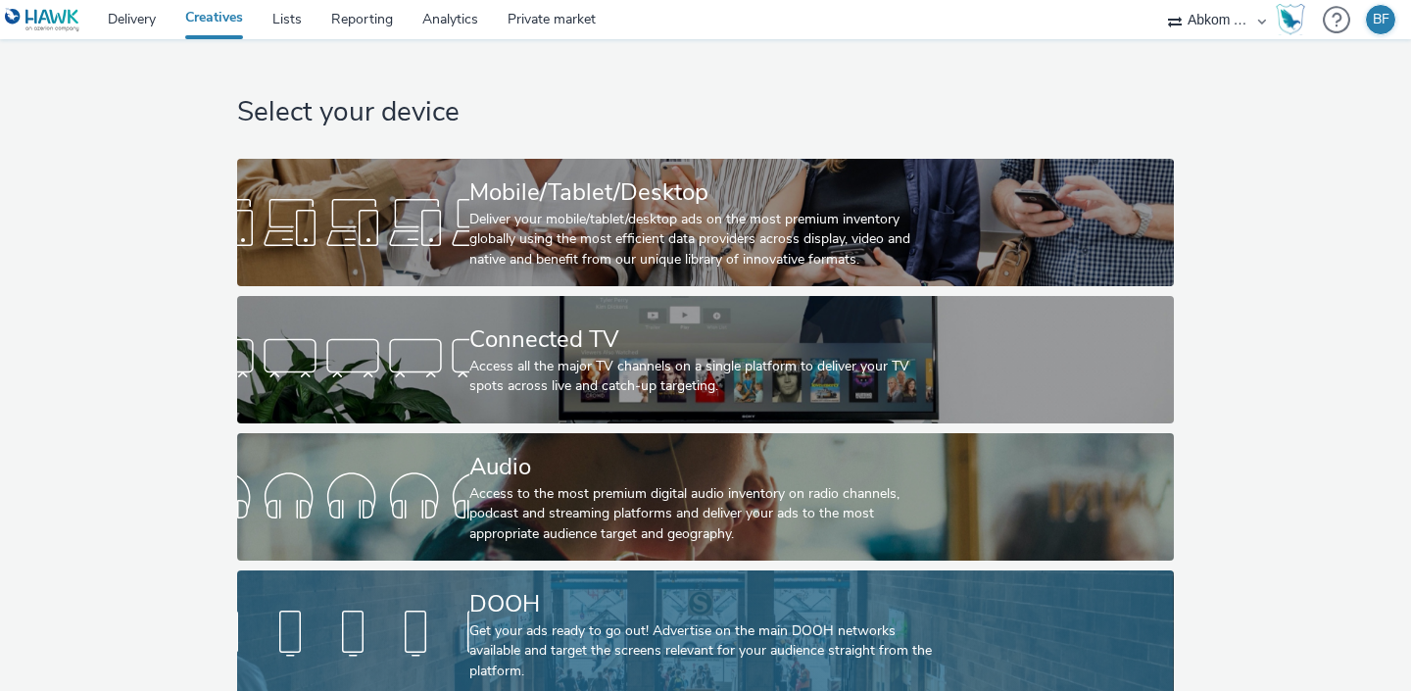
click at [361, 603] on div at bounding box center [353, 634] width 232 height 63
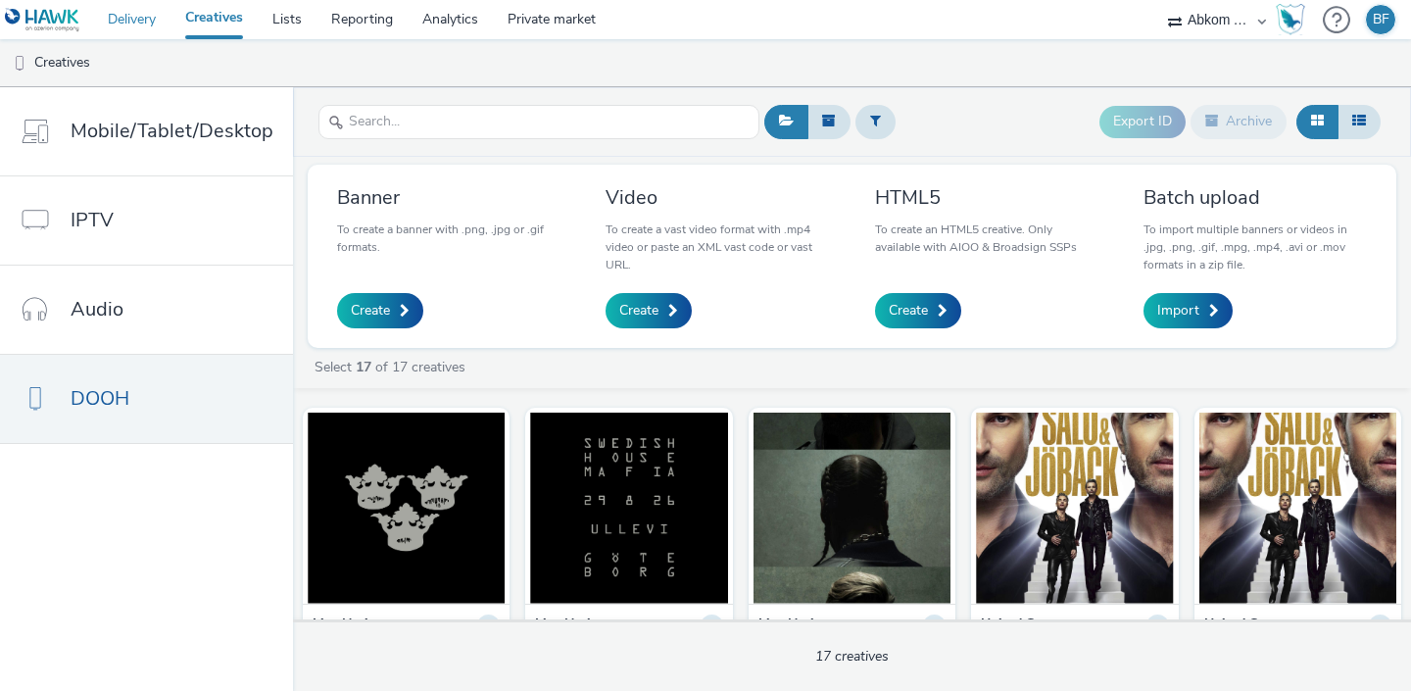
click at [146, 28] on link "Delivery" at bounding box center [131, 19] width 77 height 39
